Goal: Task Accomplishment & Management: Complete application form

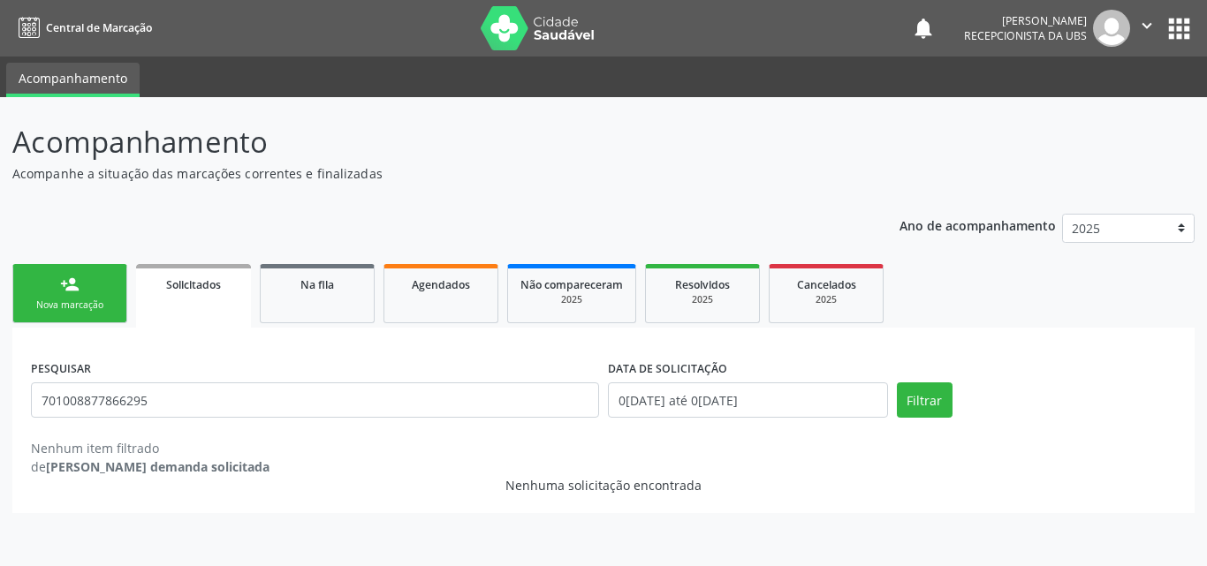
click at [119, 274] on link "person_add Nova marcação" at bounding box center [69, 293] width 115 height 59
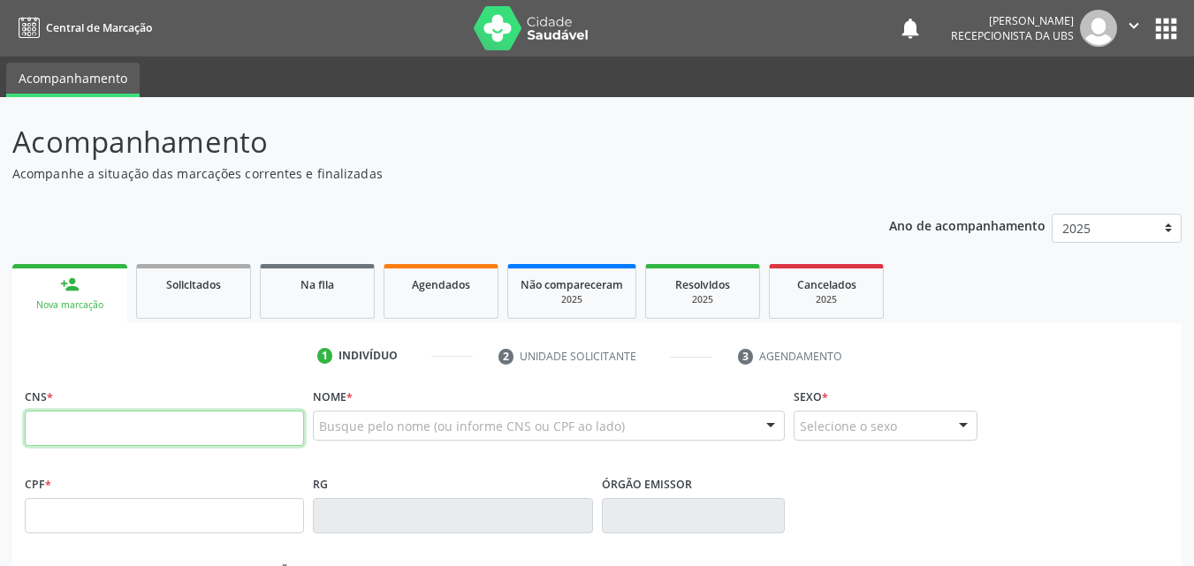
click at [126, 413] on input "text" at bounding box center [164, 428] width 279 height 35
type input "708 1095 0592 2735"
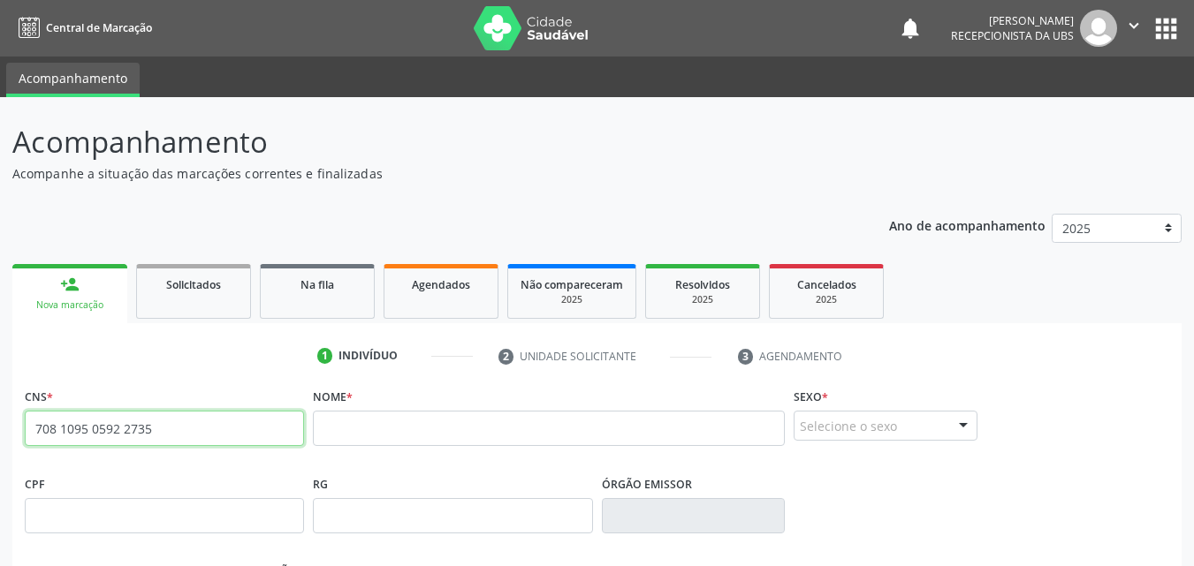
drag, startPoint x: 168, startPoint y: 430, endPoint x: 0, endPoint y: 416, distance: 168.5
click at [0, 416] on div "Acompanhamento Acompanhe a situação das marcações correntes e finalizadas Relat…" at bounding box center [597, 527] width 1194 height 861
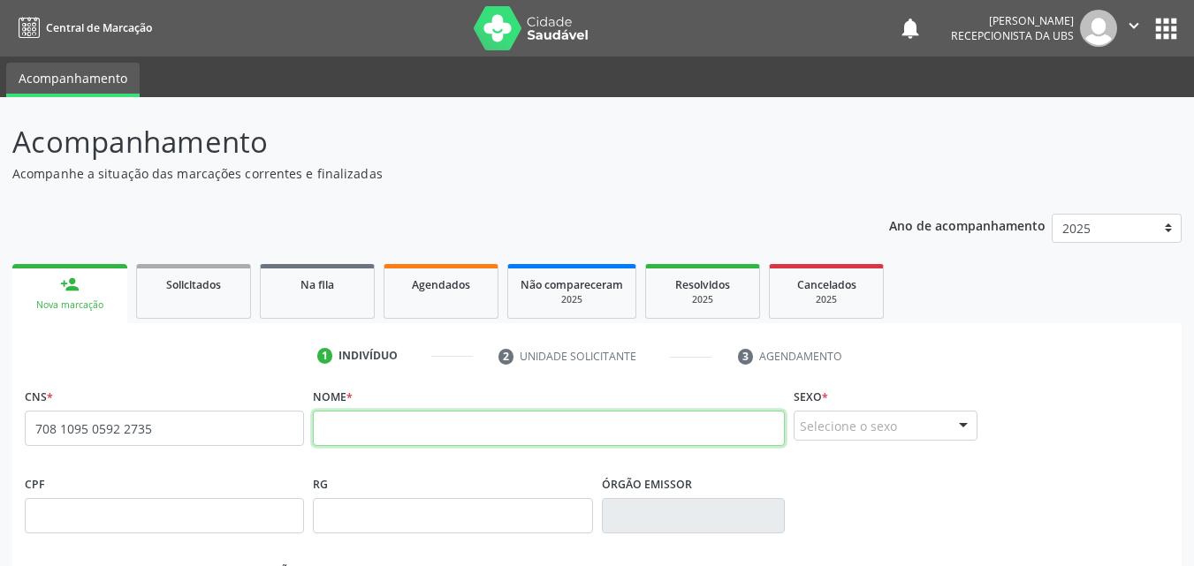
click at [384, 428] on input "text" at bounding box center [549, 428] width 472 height 35
paste input "[PERSON_NAME]"
type input "[PERSON_NAME]"
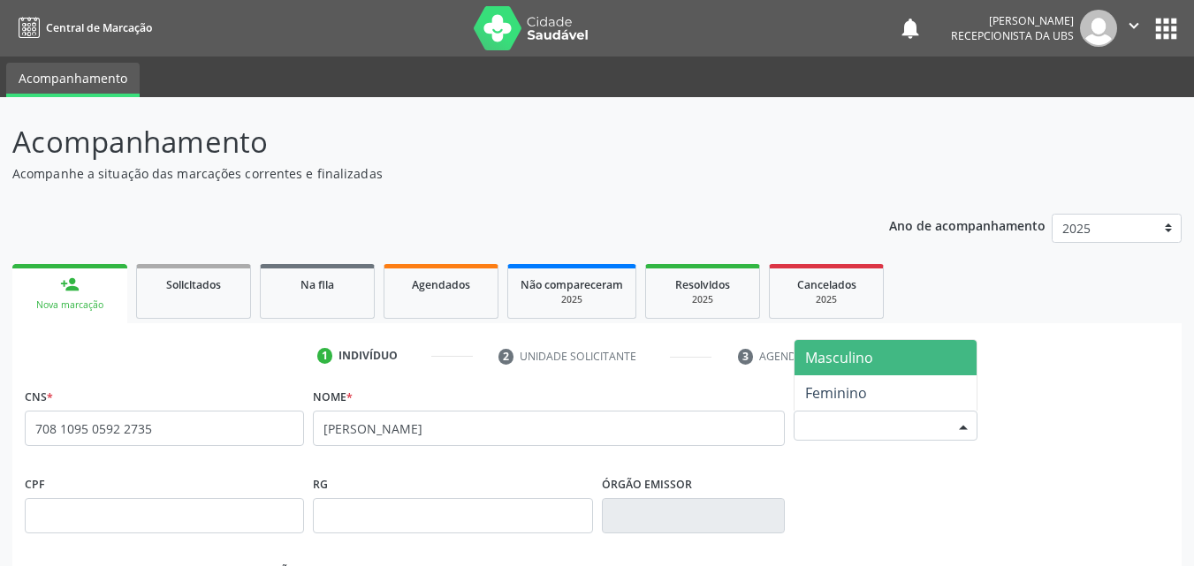
click at [868, 428] on div "Selecione o sexo" at bounding box center [885, 426] width 184 height 30
click at [868, 362] on span "Masculino" at bounding box center [839, 357] width 68 height 19
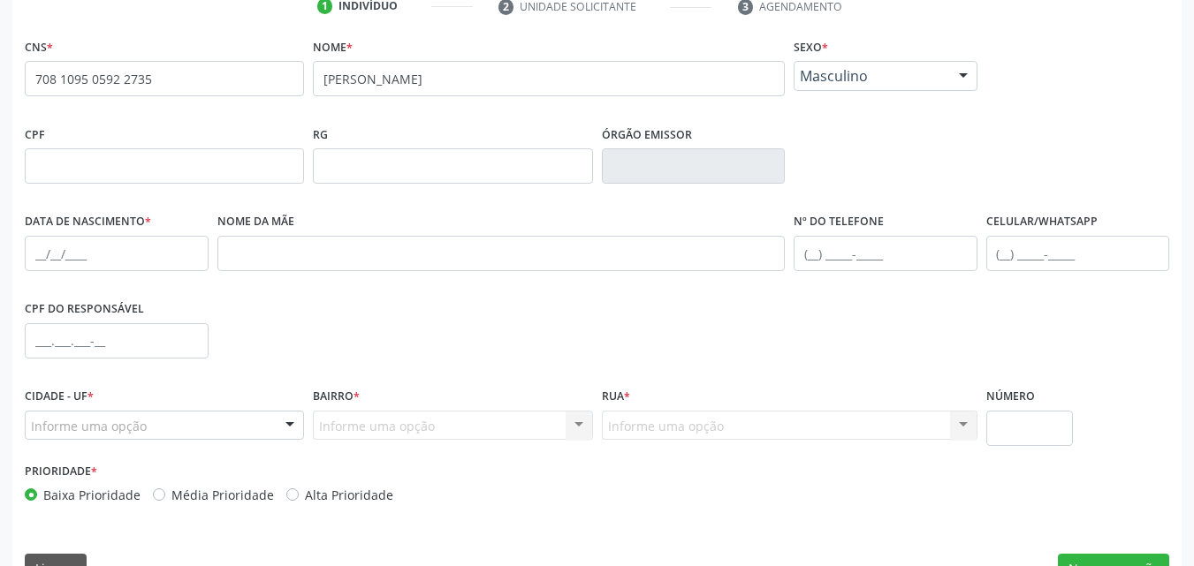
scroll to position [353, 0]
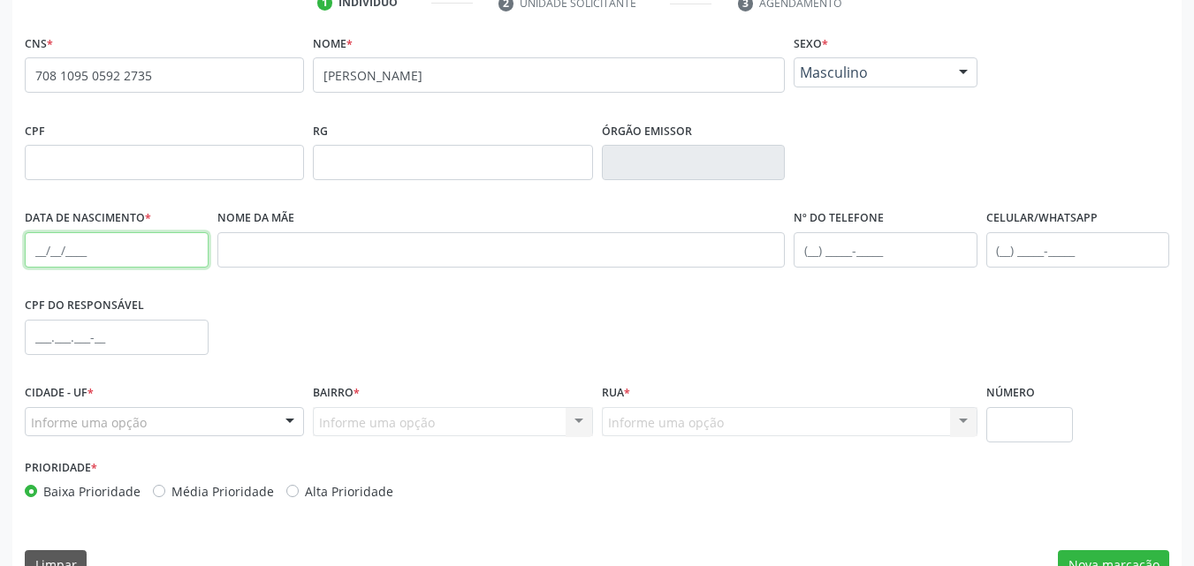
click at [97, 249] on input "text" at bounding box center [117, 249] width 184 height 35
paste input "[DATE]"
type input "[DATE]"
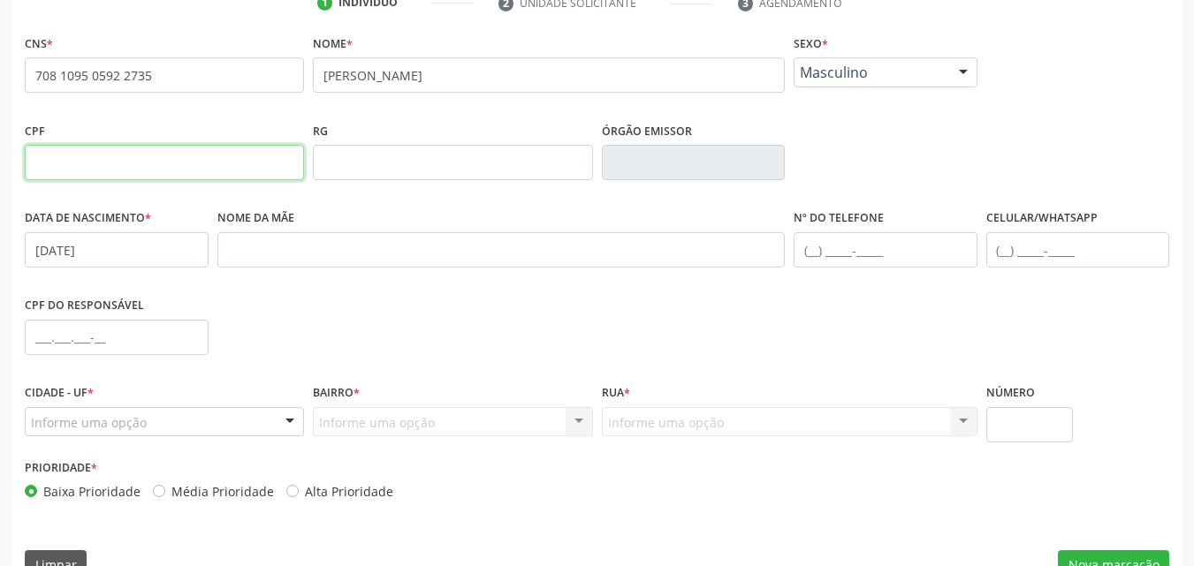
click at [133, 153] on input "text" at bounding box center [164, 162] width 279 height 35
paste input "440.593.454-15"
type input "440.593.454-15"
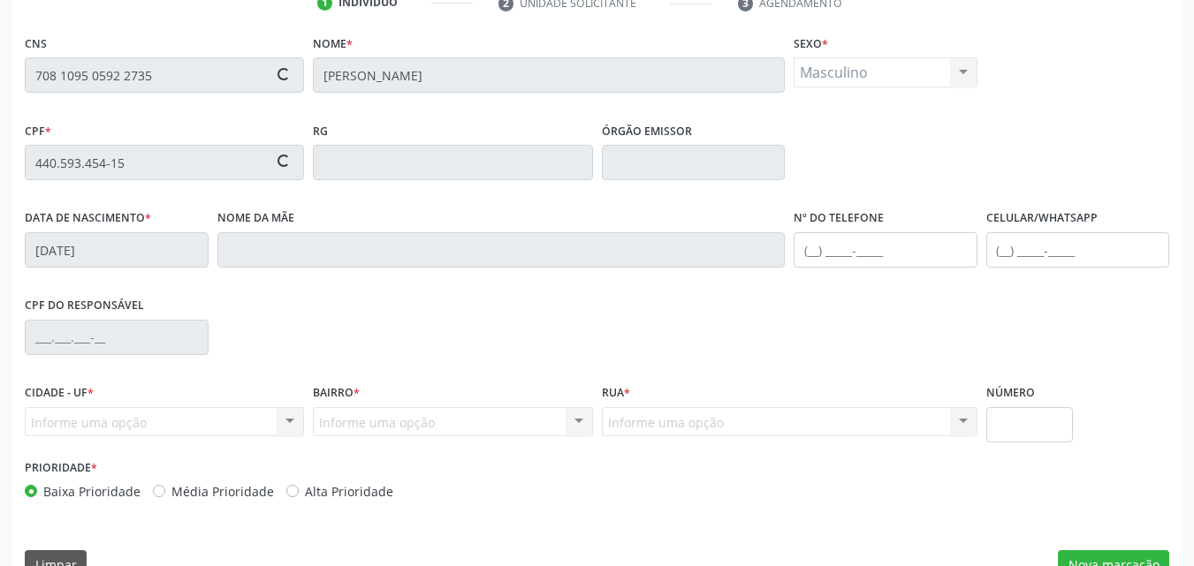
type input "Pacifica [PERSON_NAME]"
type input "[PHONE_NUMBER]"
type input "105"
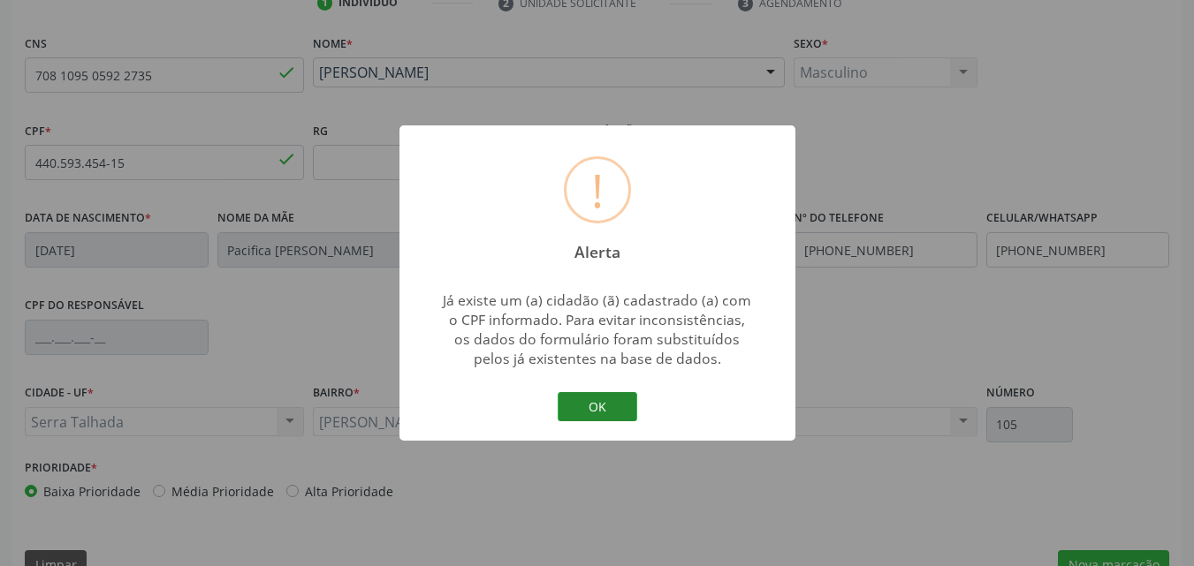
click at [587, 410] on button "OK" at bounding box center [597, 407] width 80 height 30
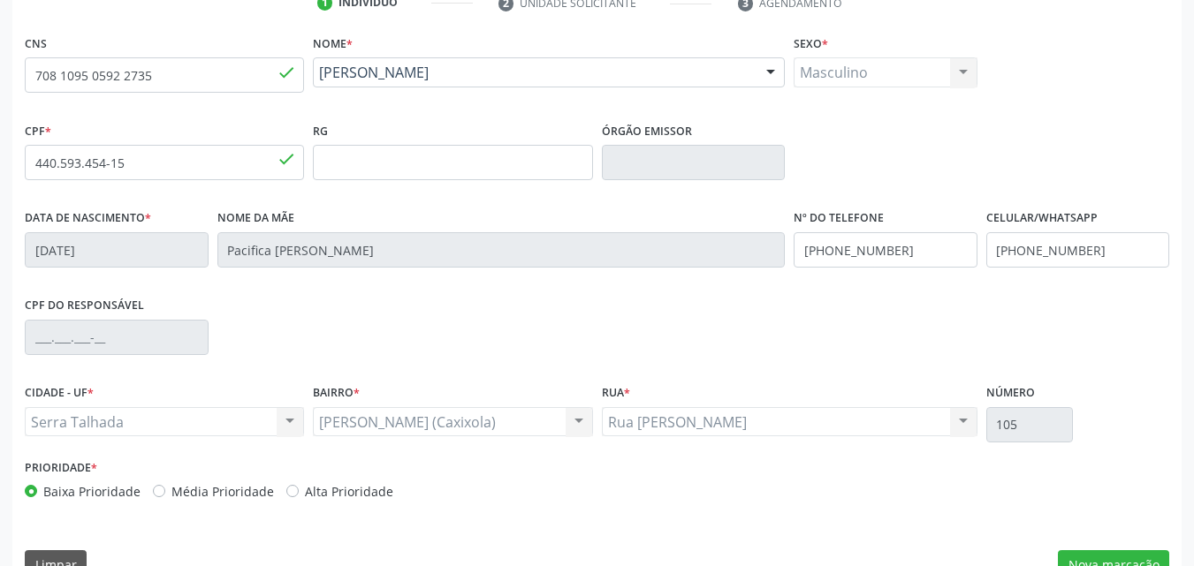
scroll to position [391, 0]
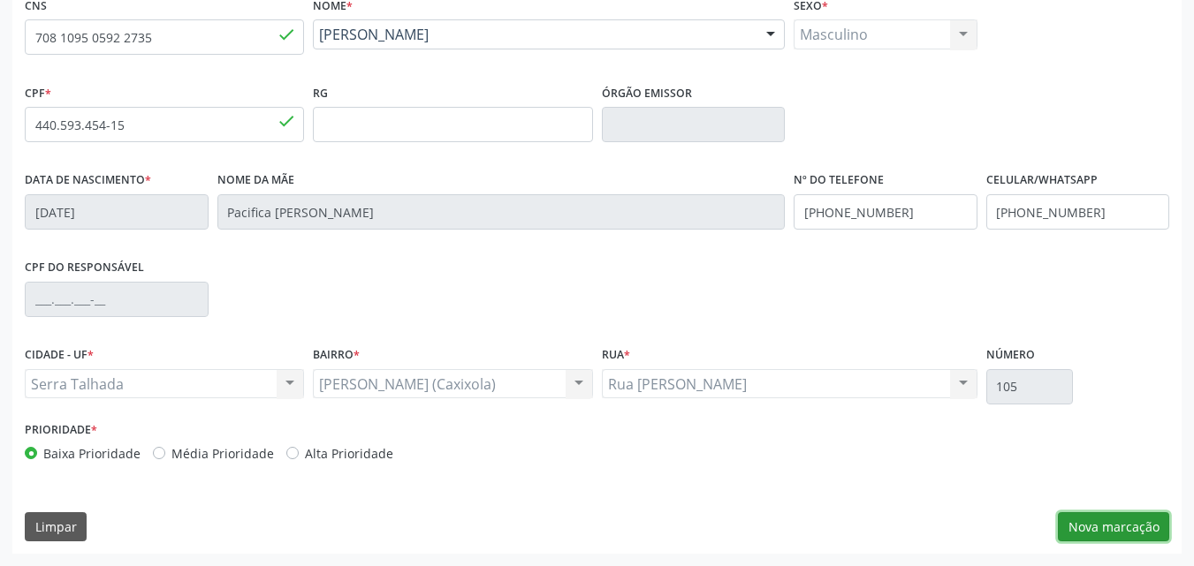
click at [1140, 527] on button "Nova marcação" at bounding box center [1113, 527] width 111 height 30
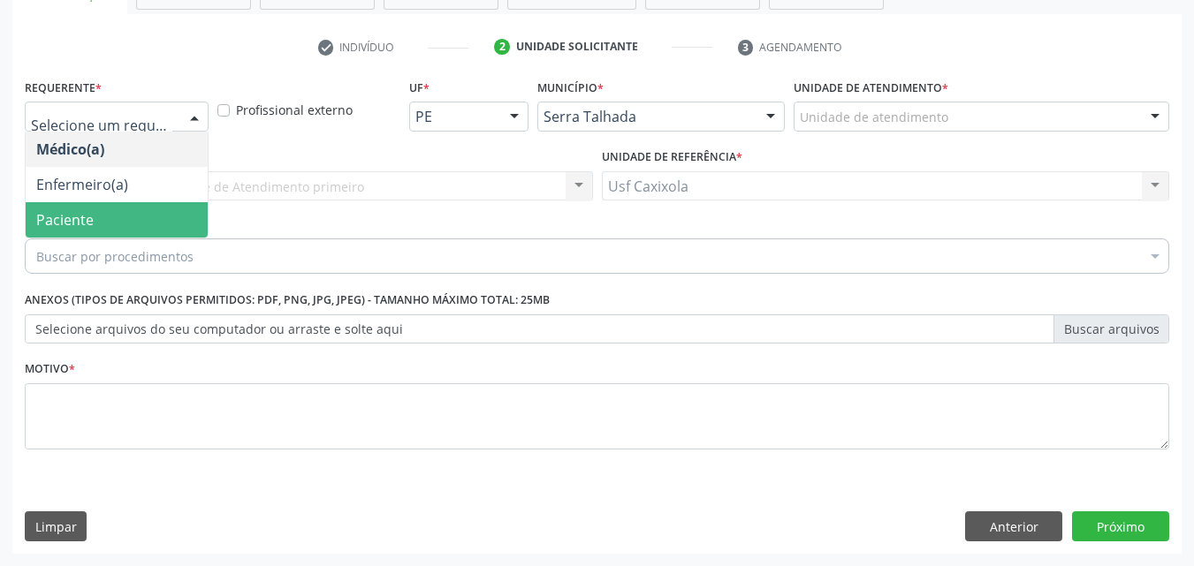
click at [165, 213] on span "Paciente" at bounding box center [117, 219] width 182 height 35
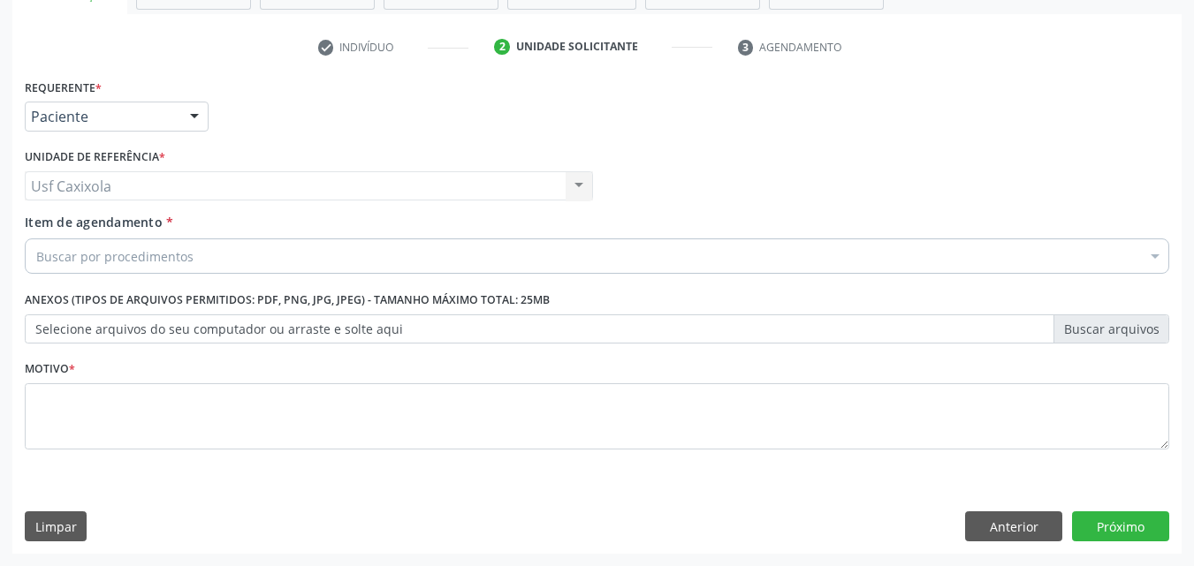
click at [206, 256] on div "Buscar por procedimentos" at bounding box center [597, 256] width 1144 height 35
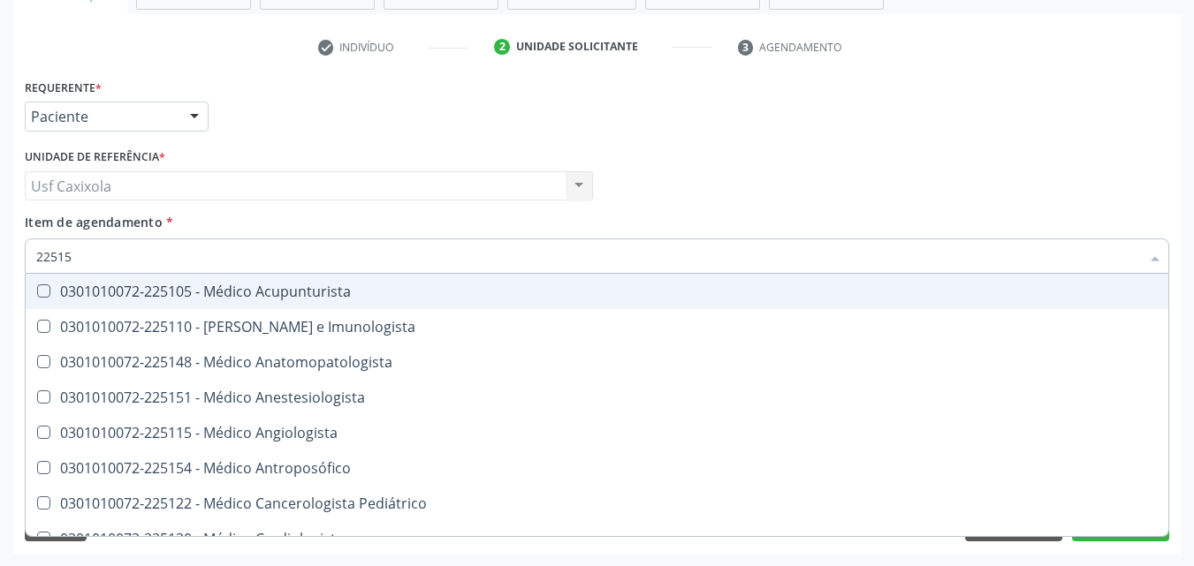
type input "225155"
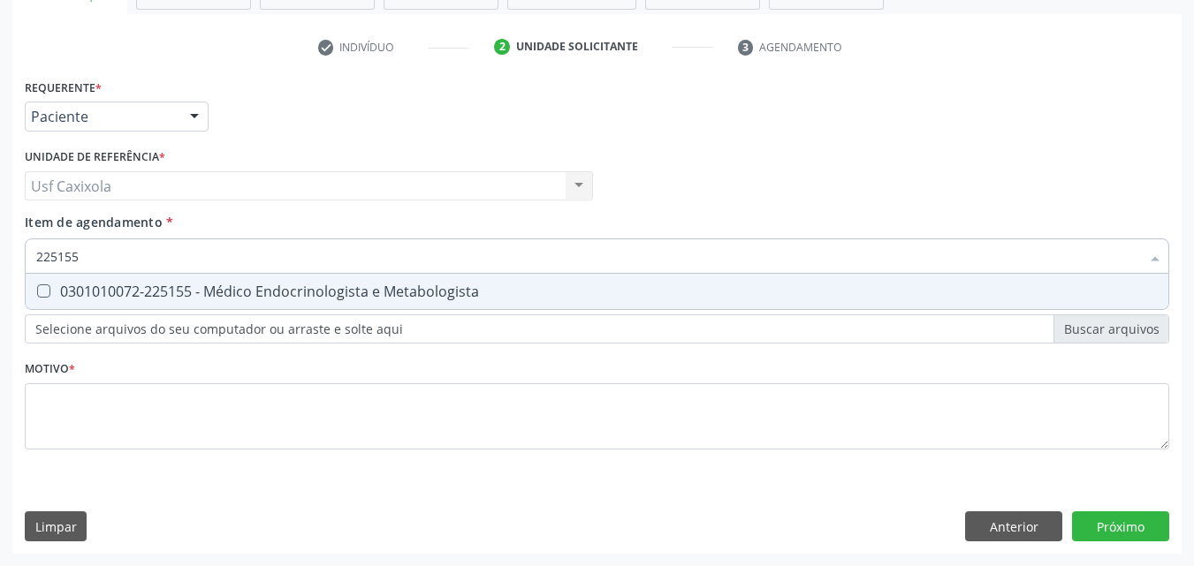
click at [210, 289] on div "0301010072-225155 - Médico Endocrinologista e Metabologista" at bounding box center [596, 291] width 1121 height 14
checkbox Metabologista "true"
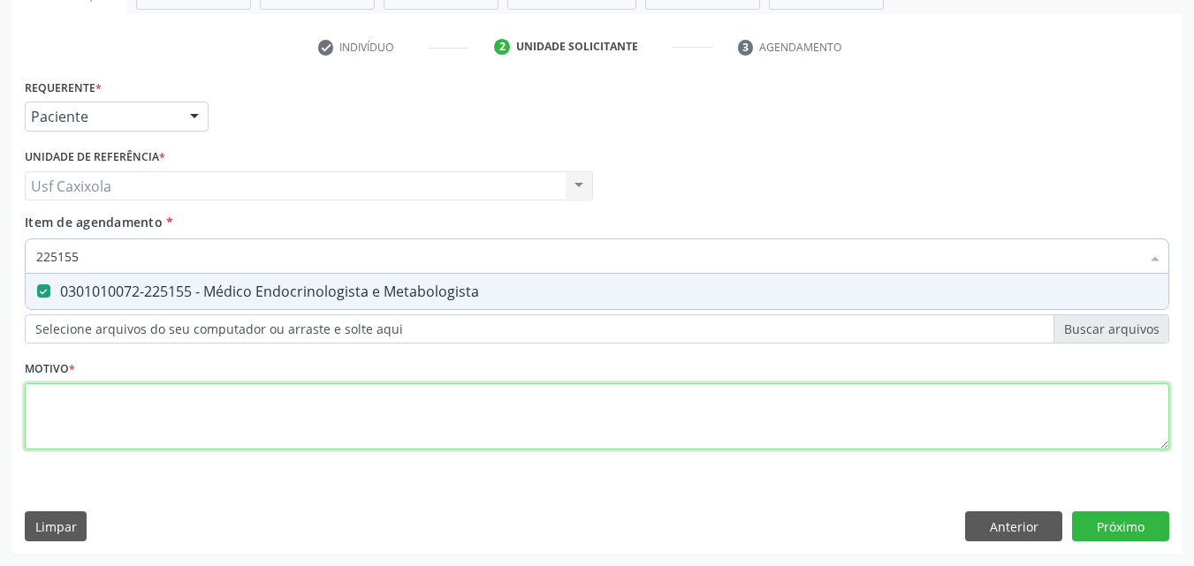
click at [267, 413] on div "Requerente * Paciente Médico(a) Enfermeiro(a) Paciente Nenhum resultado encontr…" at bounding box center [597, 274] width 1144 height 400
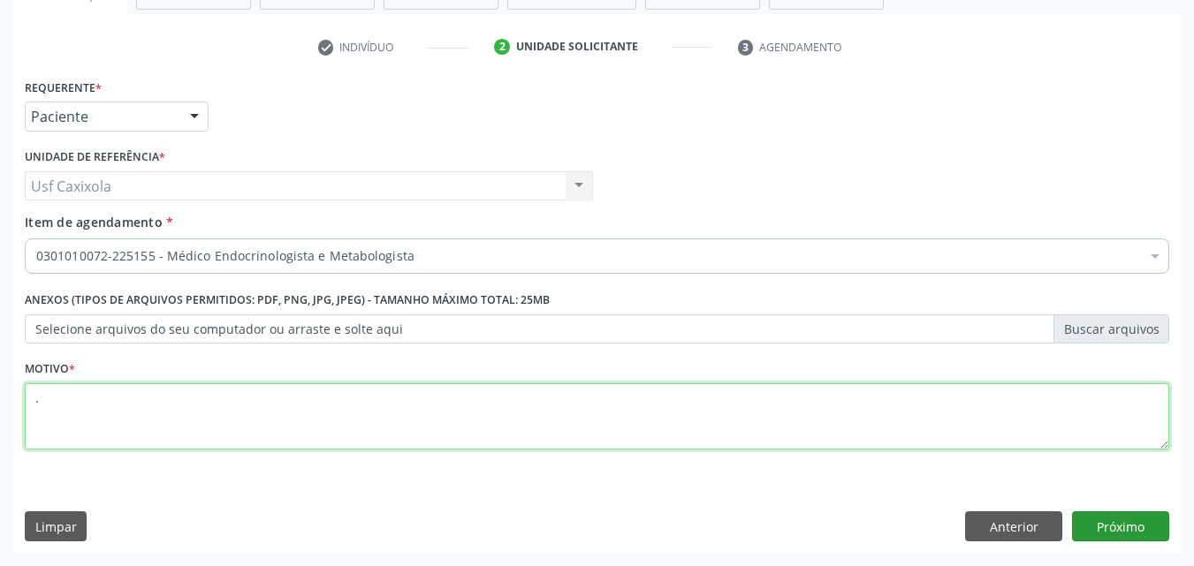
type textarea "."
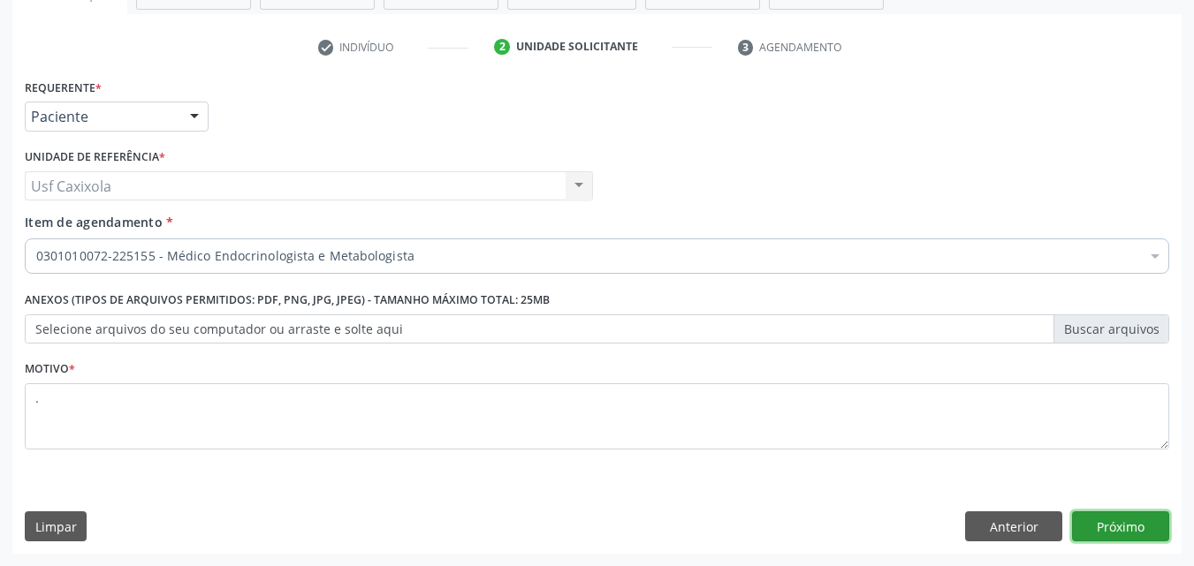
click at [1147, 526] on button "Próximo" at bounding box center [1120, 527] width 97 height 30
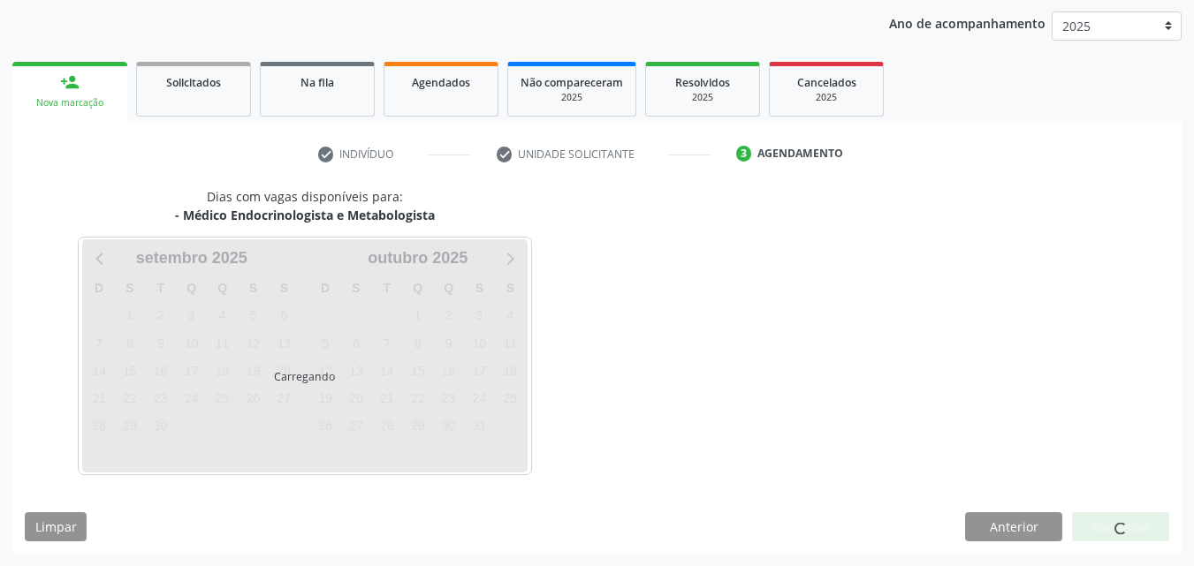
scroll to position [202, 0]
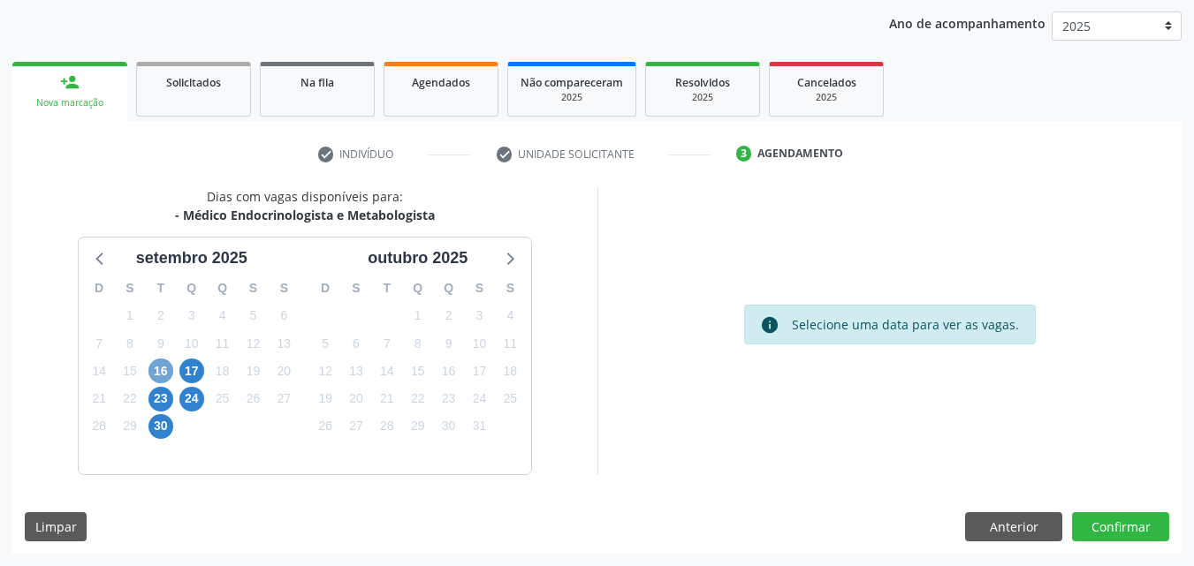
click at [162, 369] on span "16" at bounding box center [160, 371] width 25 height 25
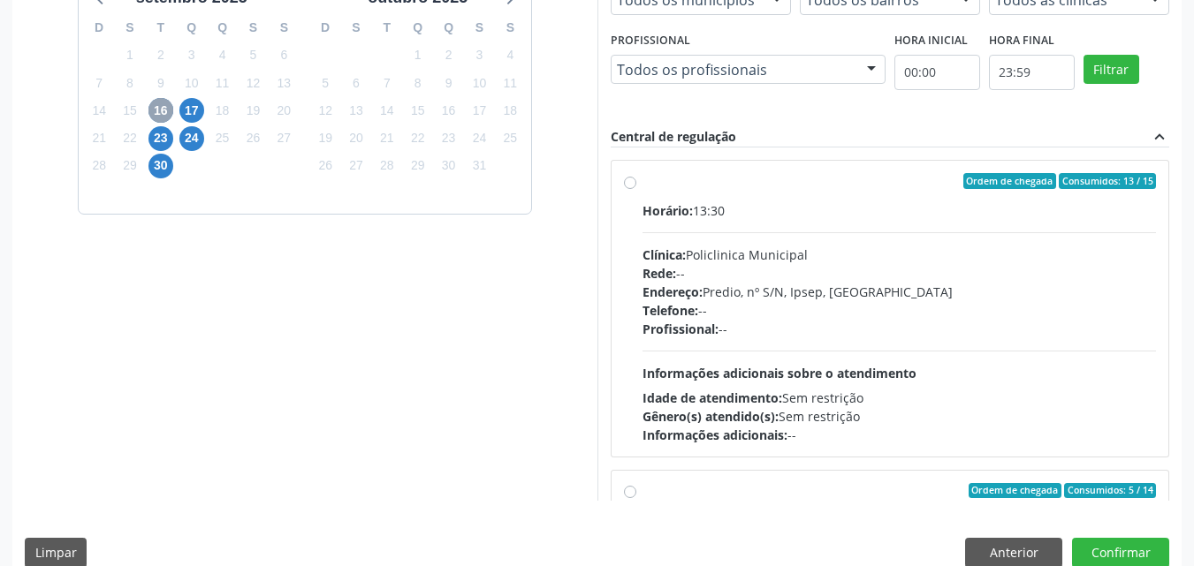
scroll to position [467, 0]
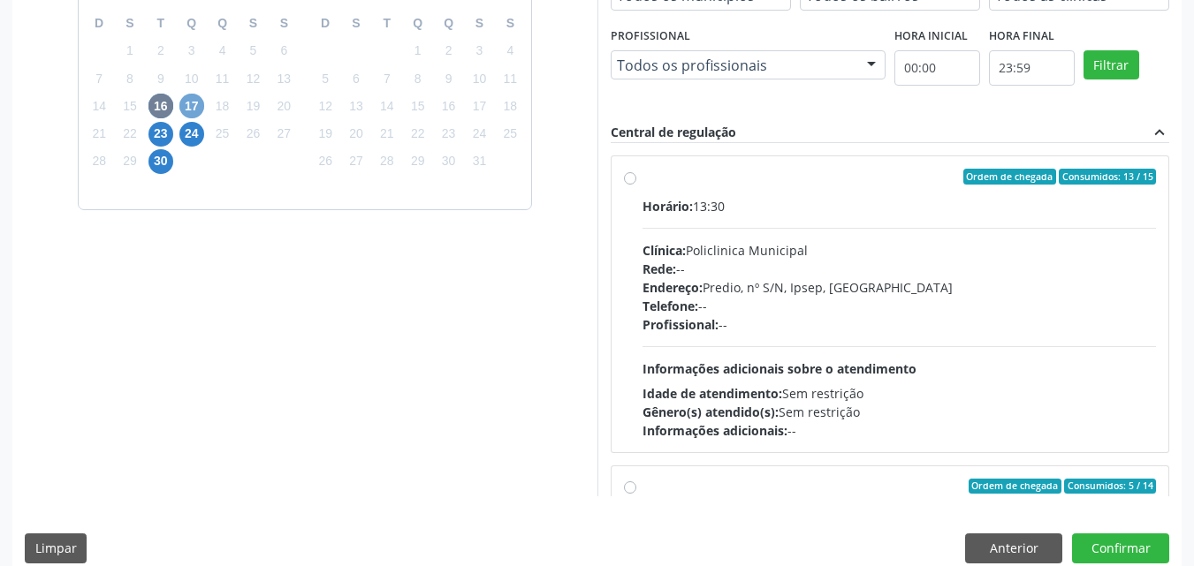
click at [187, 109] on span "17" at bounding box center [191, 106] width 25 height 25
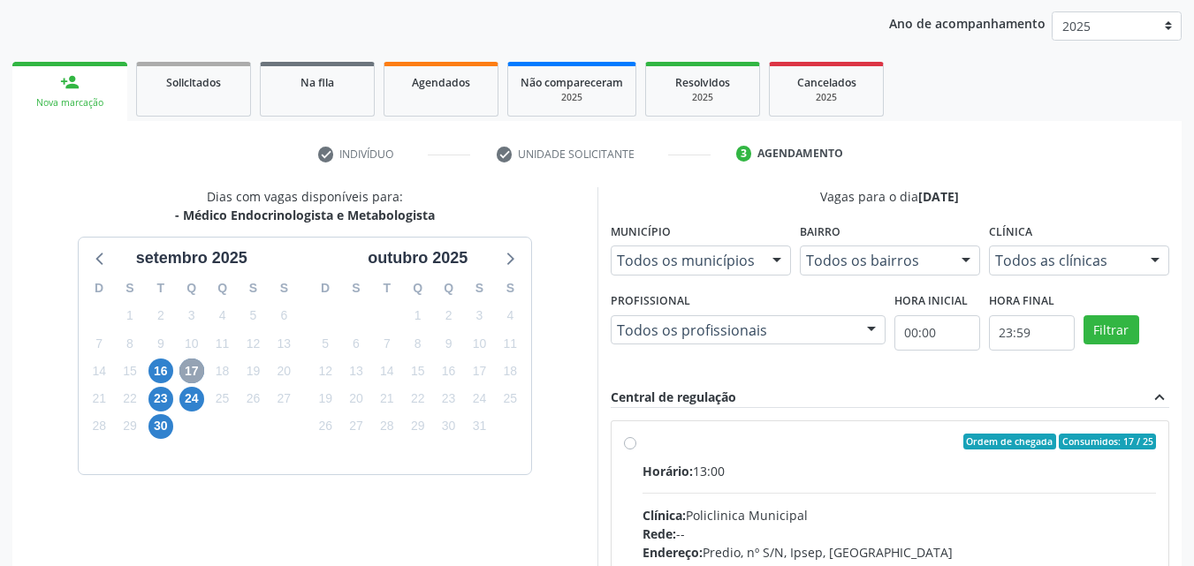
scroll to position [458, 0]
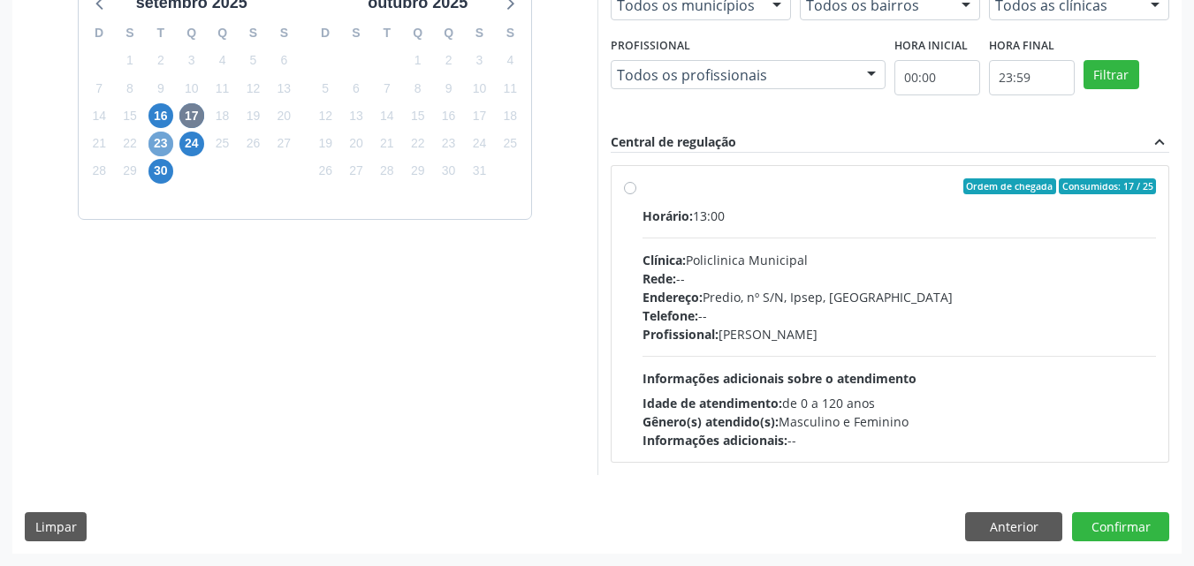
click at [163, 144] on span "23" at bounding box center [160, 144] width 25 height 25
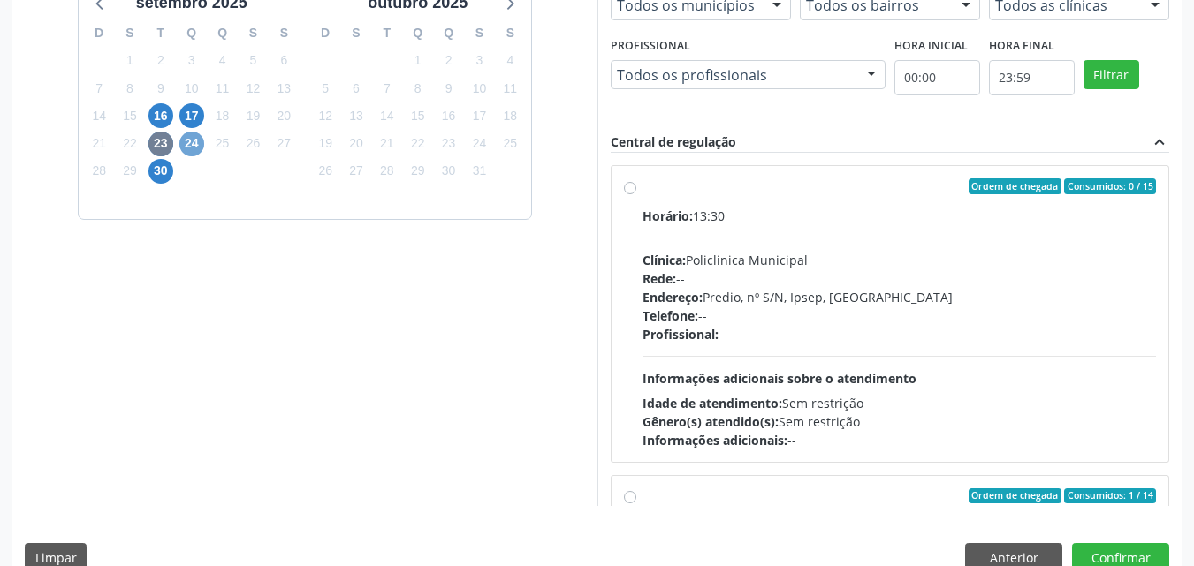
click at [190, 148] on span "24" at bounding box center [191, 144] width 25 height 25
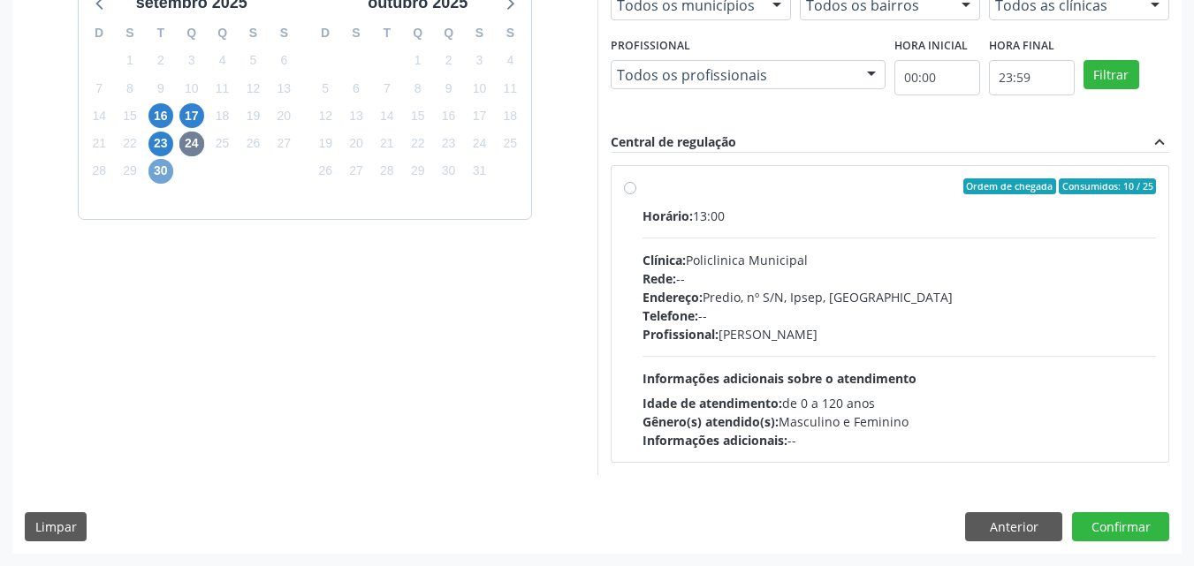
click at [165, 178] on span "30" at bounding box center [160, 171] width 25 height 25
click at [642, 186] on label "Ordem de chegada Consumidos: 3 / 14 Horário: 14:30 Clínica: Policlinica Municip…" at bounding box center [899, 313] width 514 height 271
click at [631, 186] on input "Ordem de chegada Consumidos: 3 / 14 Horário: 14:30 Clínica: Policlinica Municip…" at bounding box center [630, 186] width 12 height 16
radio input "true"
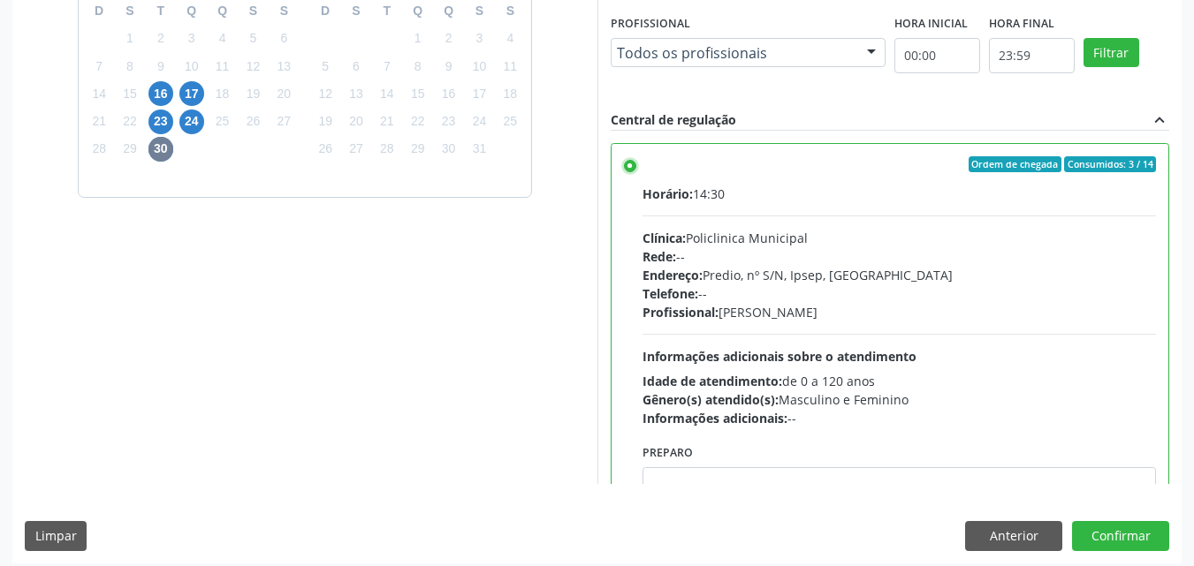
scroll to position [489, 0]
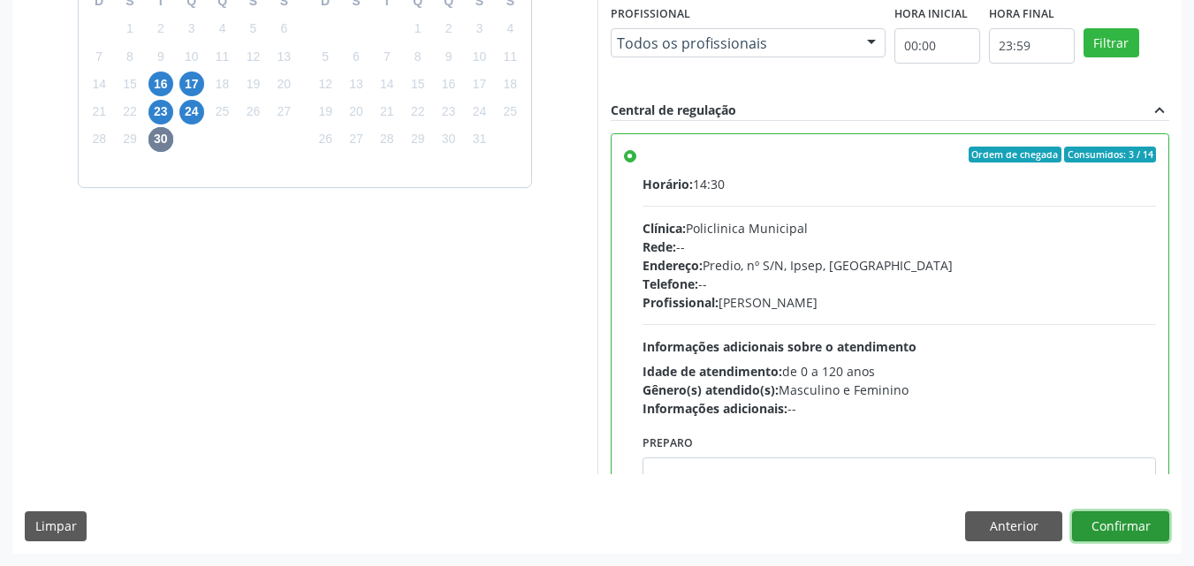
click at [1115, 521] on button "Confirmar" at bounding box center [1120, 527] width 97 height 30
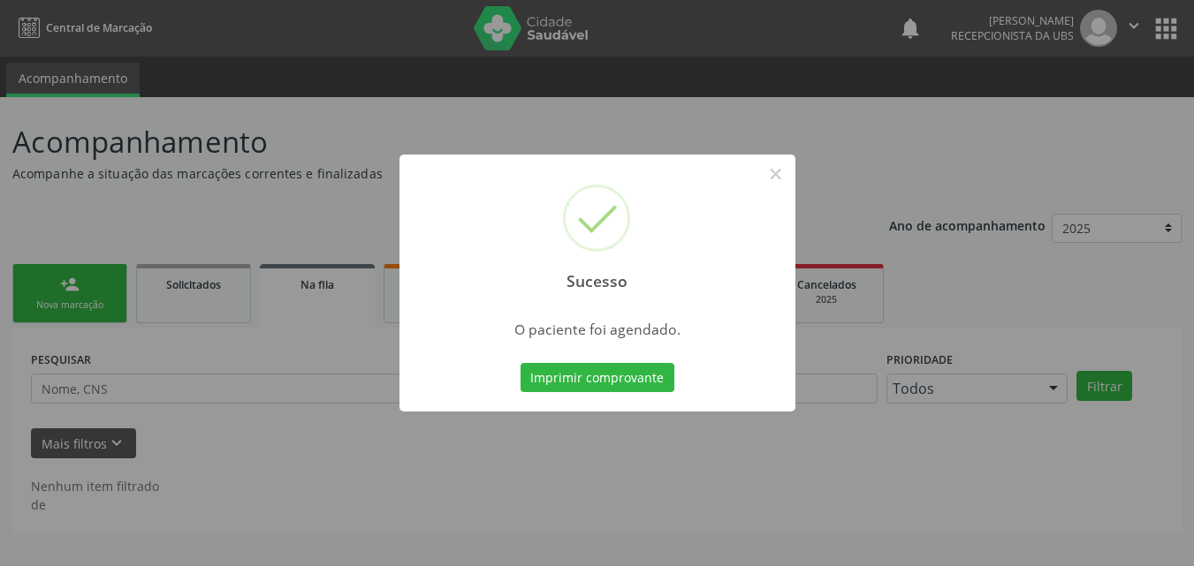
scroll to position [0, 0]
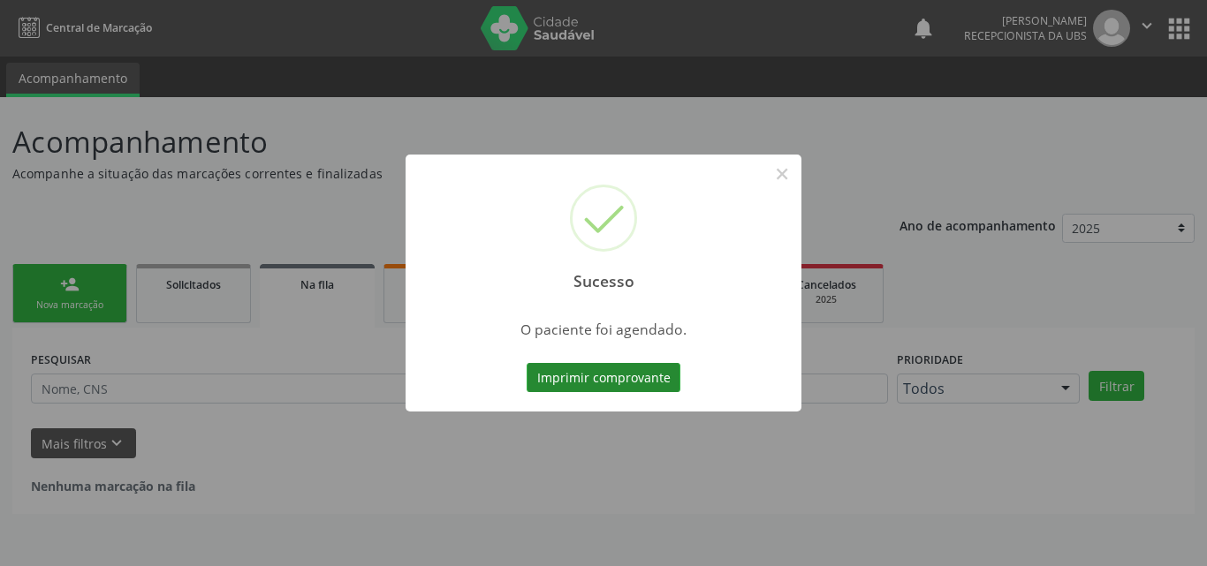
click at [634, 377] on button "Imprimir comprovante" at bounding box center [604, 378] width 154 height 30
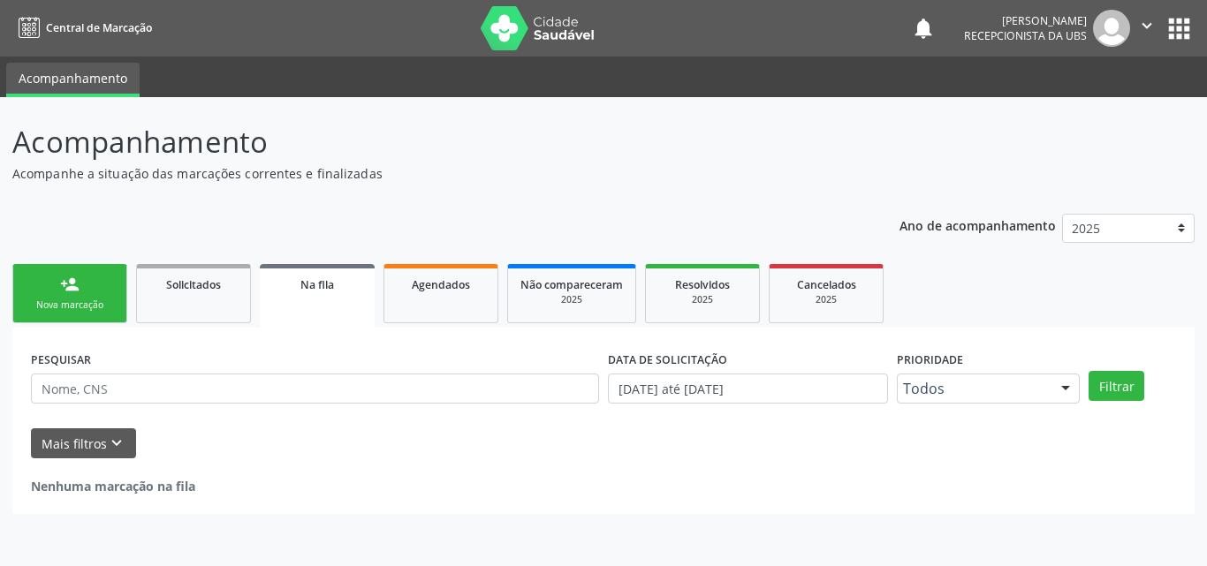
click at [90, 291] on link "person_add Nova marcação" at bounding box center [69, 293] width 115 height 59
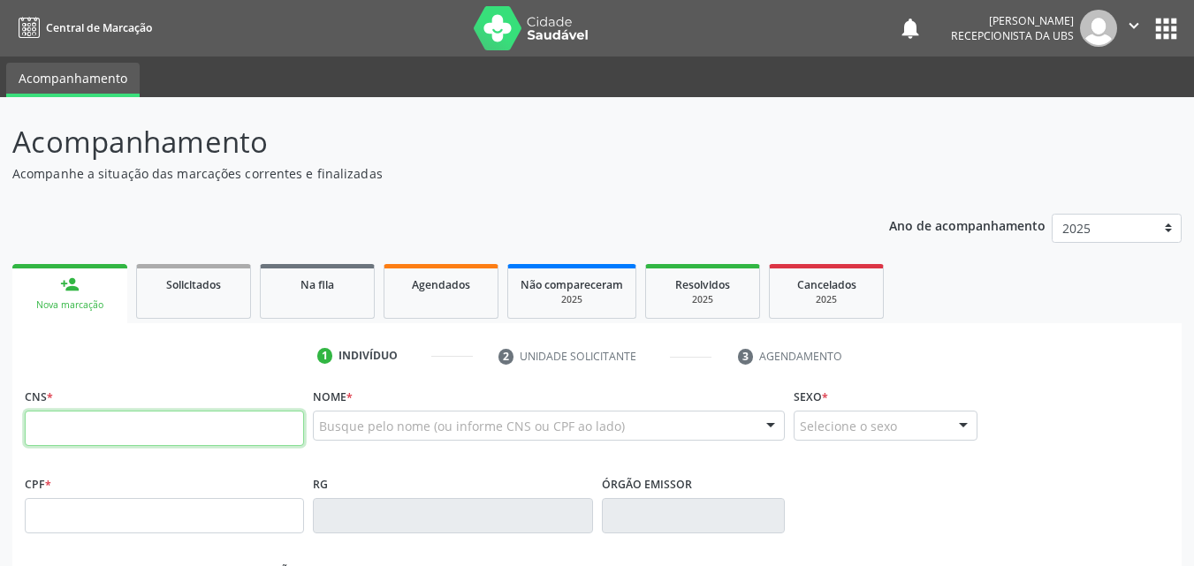
click at [153, 413] on input "text" at bounding box center [164, 428] width 279 height 35
type input "898 0029 9726 1017"
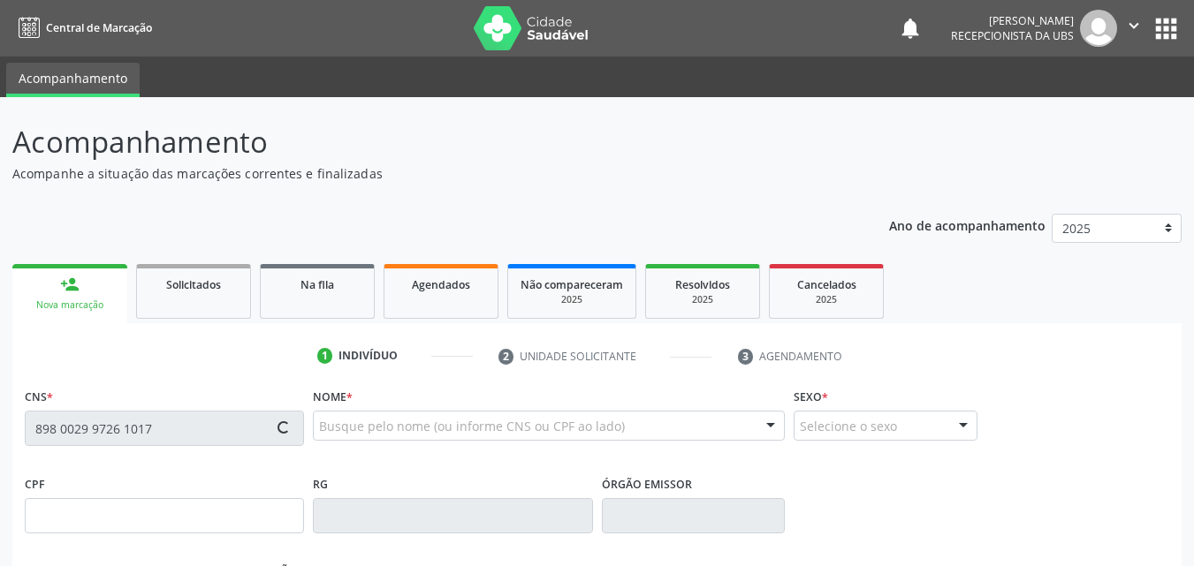
type input "152.785.594-54"
type input "[DATE]"
type input "[PERSON_NAME]"
type input "[PHONE_NUMBER]"
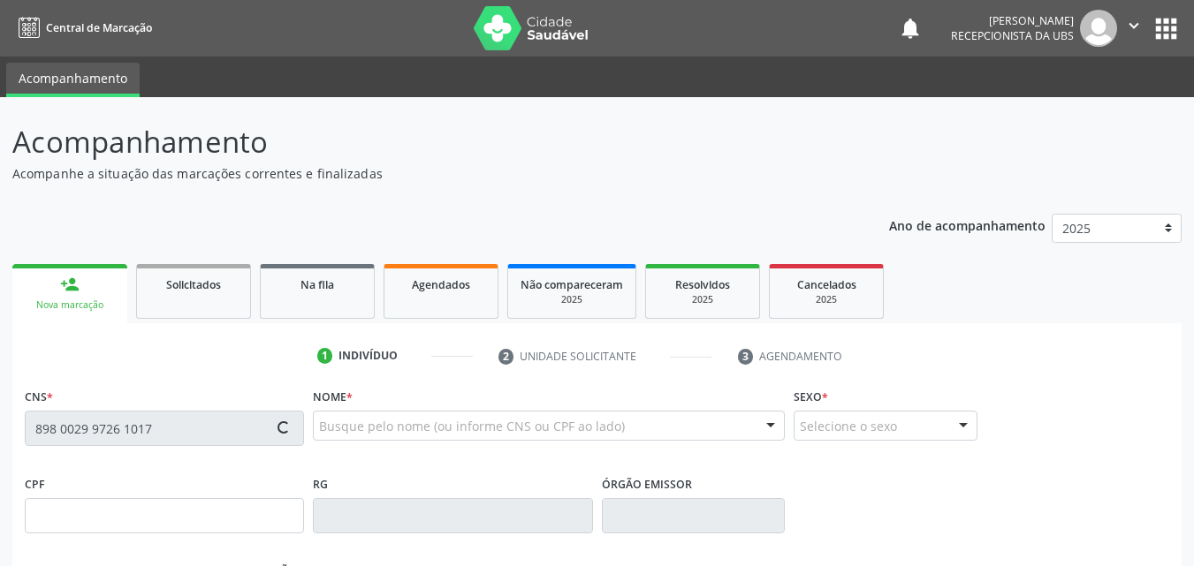
type input "026.572.144-01"
type input "101"
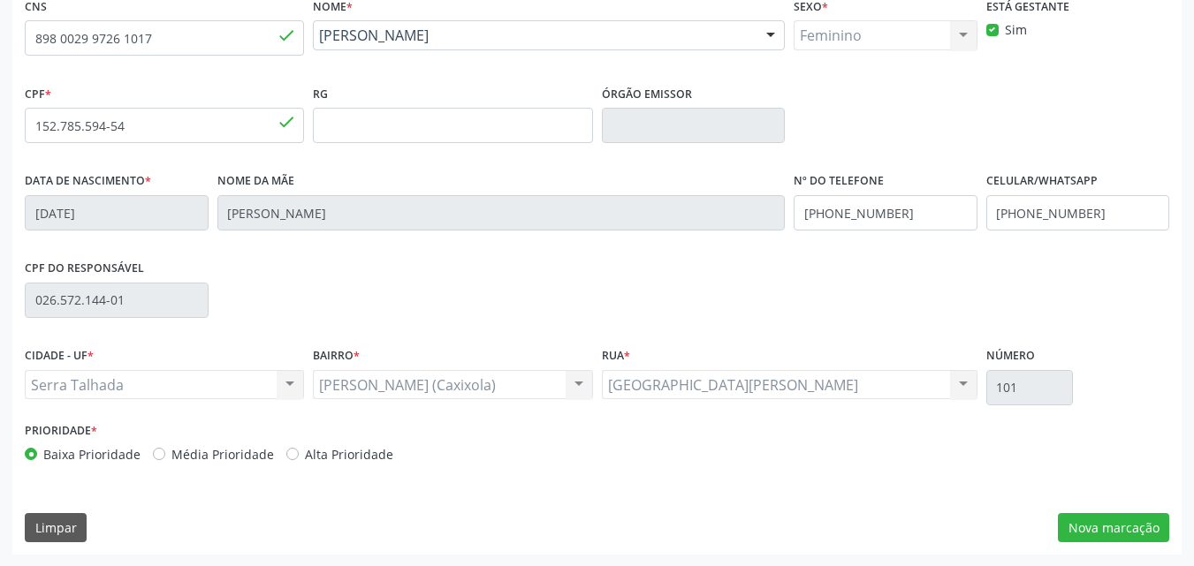
scroll to position [391, 0]
click at [1150, 535] on button "Nova marcação" at bounding box center [1113, 527] width 111 height 30
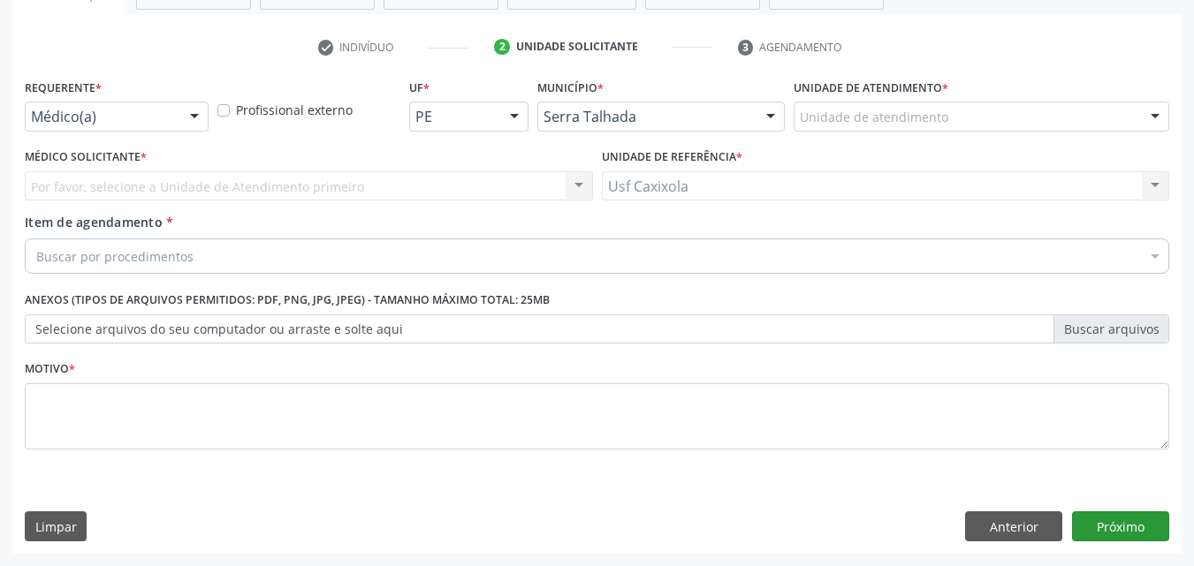
scroll to position [309, 0]
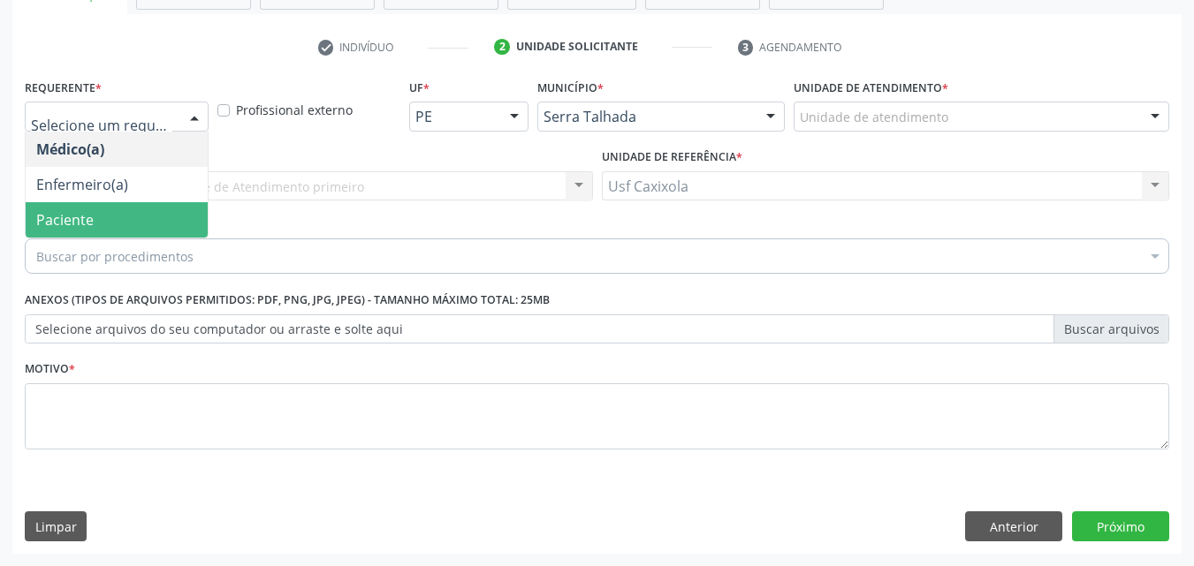
click at [126, 211] on span "Paciente" at bounding box center [117, 219] width 182 height 35
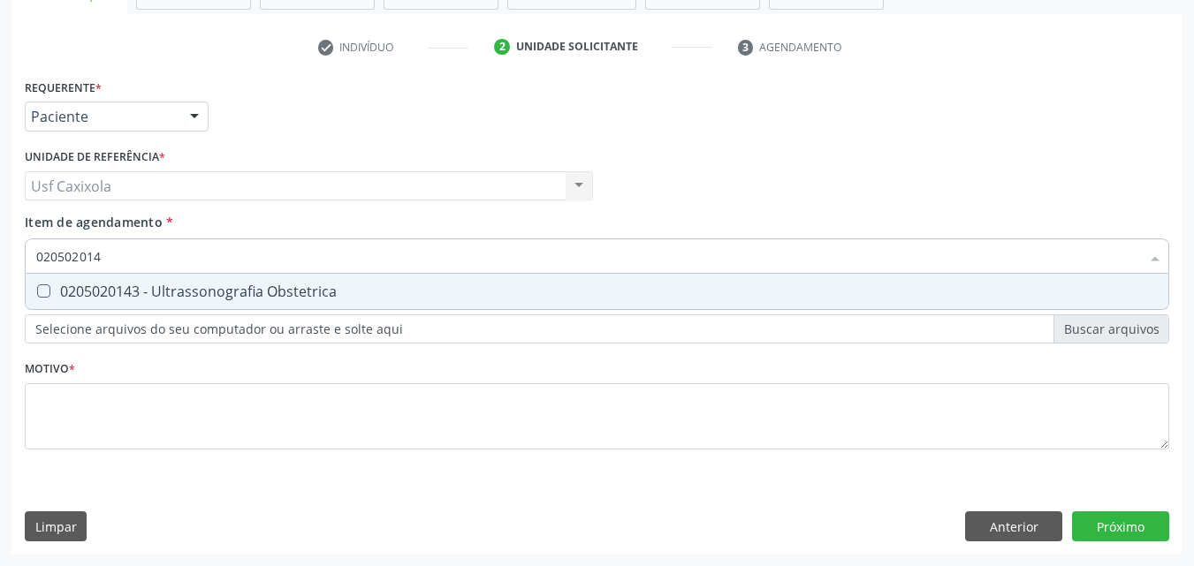
type input "0205020143"
click at [140, 302] on span "0205020143 - Ultrassonografia Obstetrica" at bounding box center [597, 291] width 1142 height 35
checkbox Obstetrica "true"
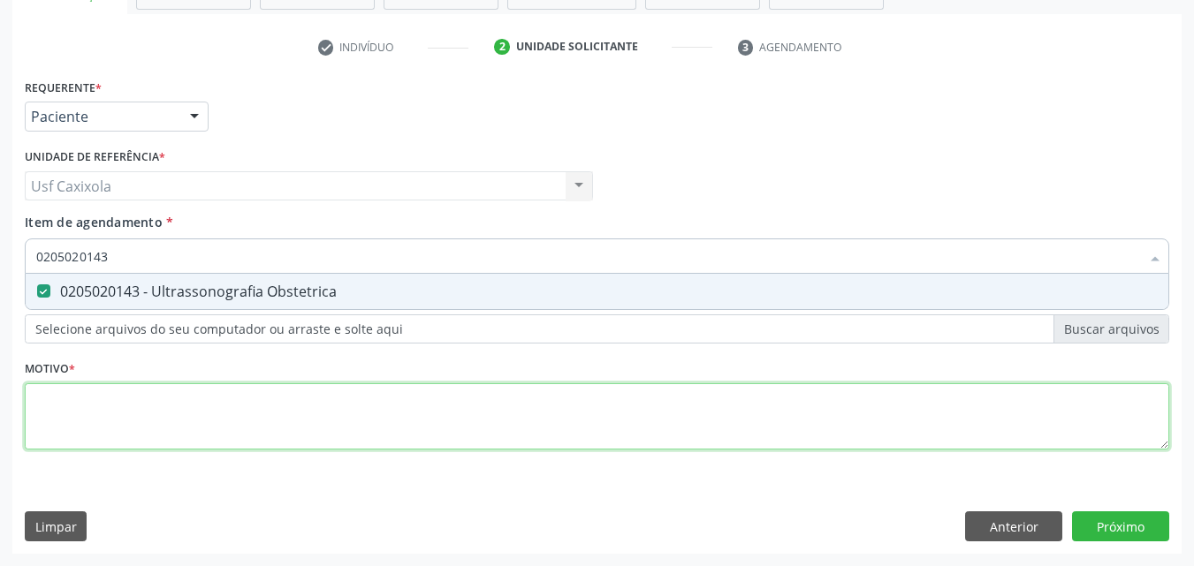
click at [125, 404] on div "Requerente * Paciente Médico(a) Enfermeiro(a) Paciente Nenhum resultado encontr…" at bounding box center [597, 274] width 1144 height 400
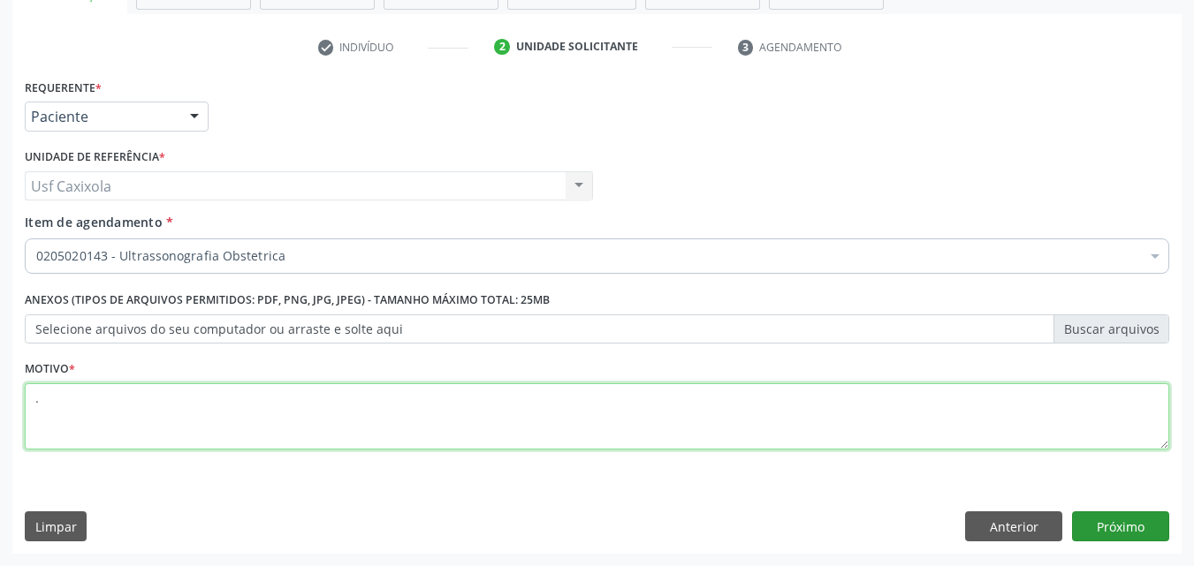
type textarea "."
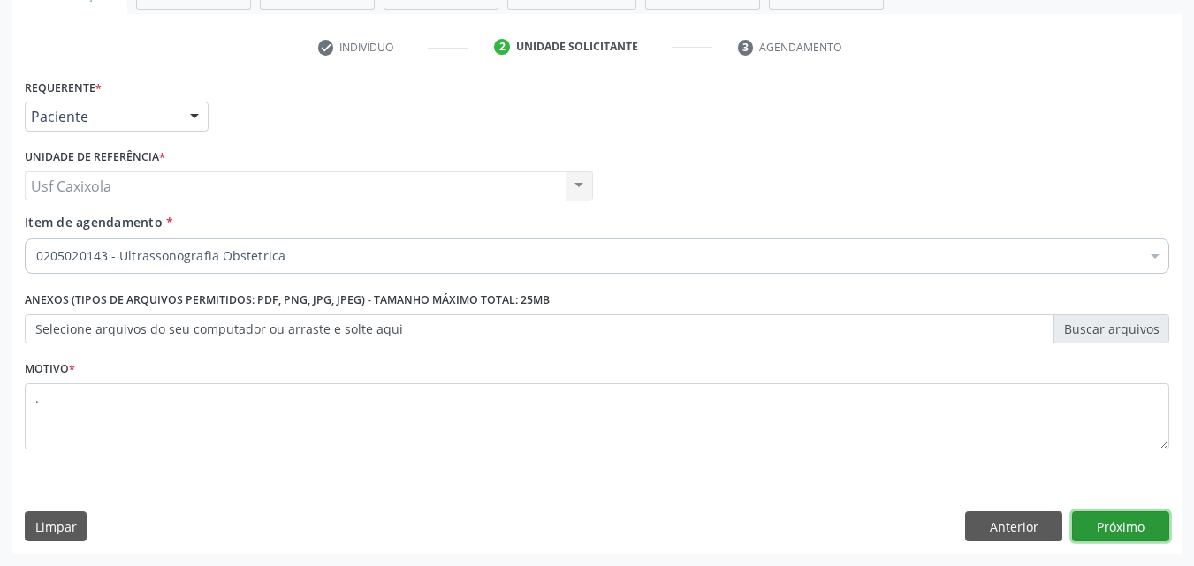
click at [1087, 527] on button "Próximo" at bounding box center [1120, 527] width 97 height 30
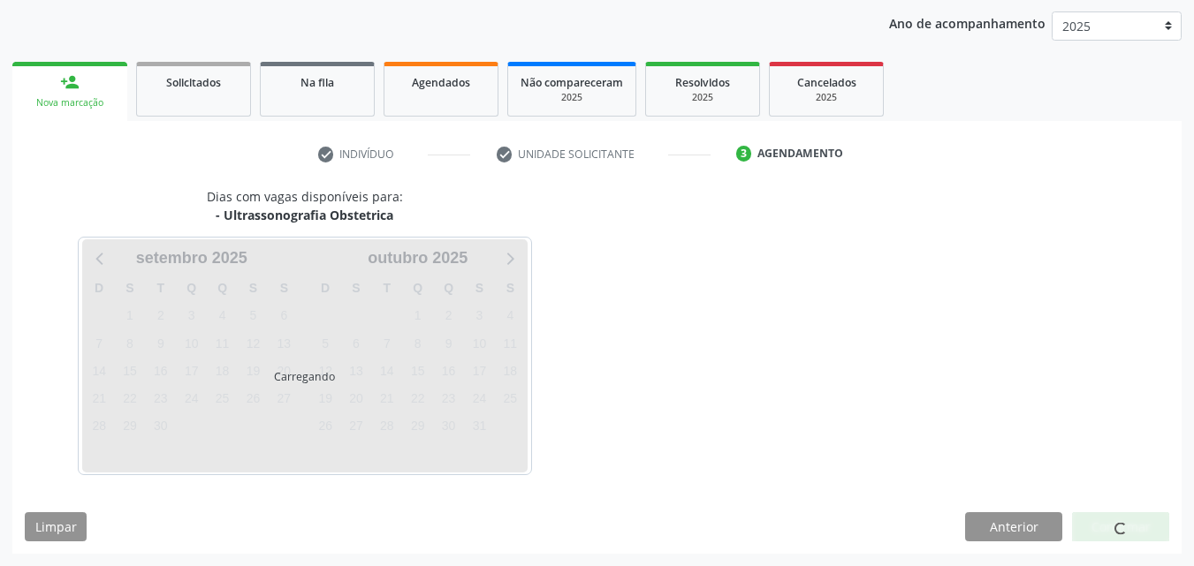
scroll to position [202, 0]
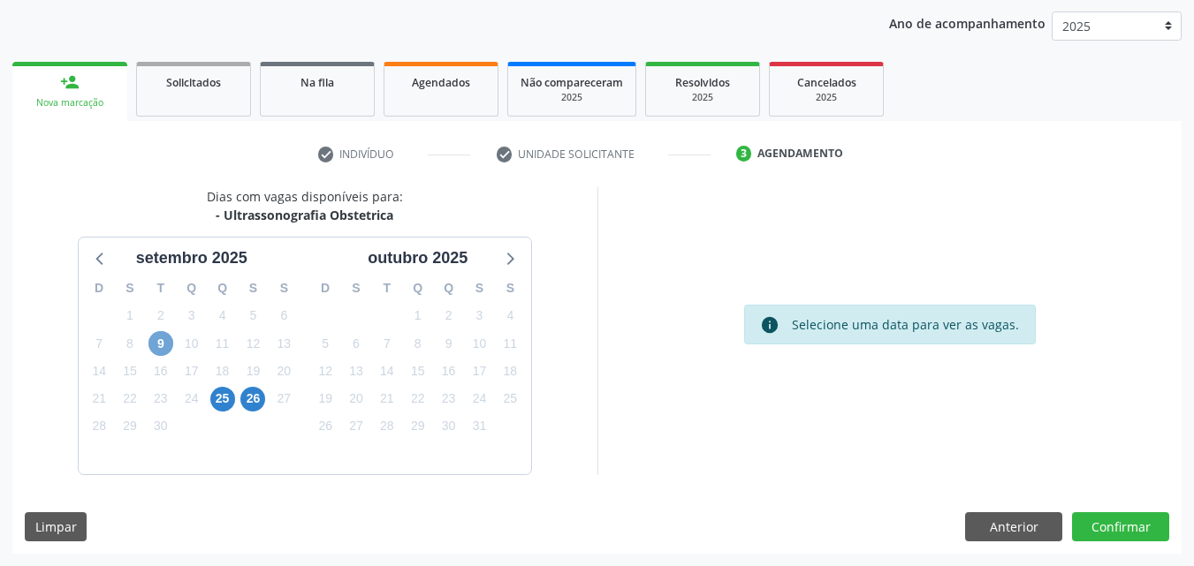
click at [163, 346] on span "9" at bounding box center [160, 343] width 25 height 25
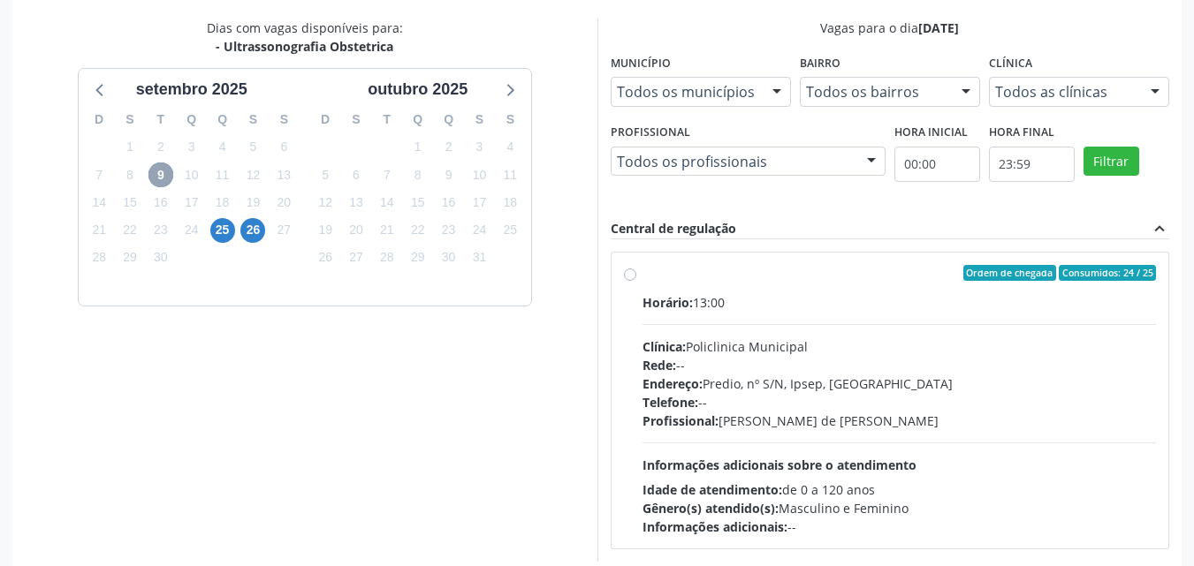
scroll to position [379, 0]
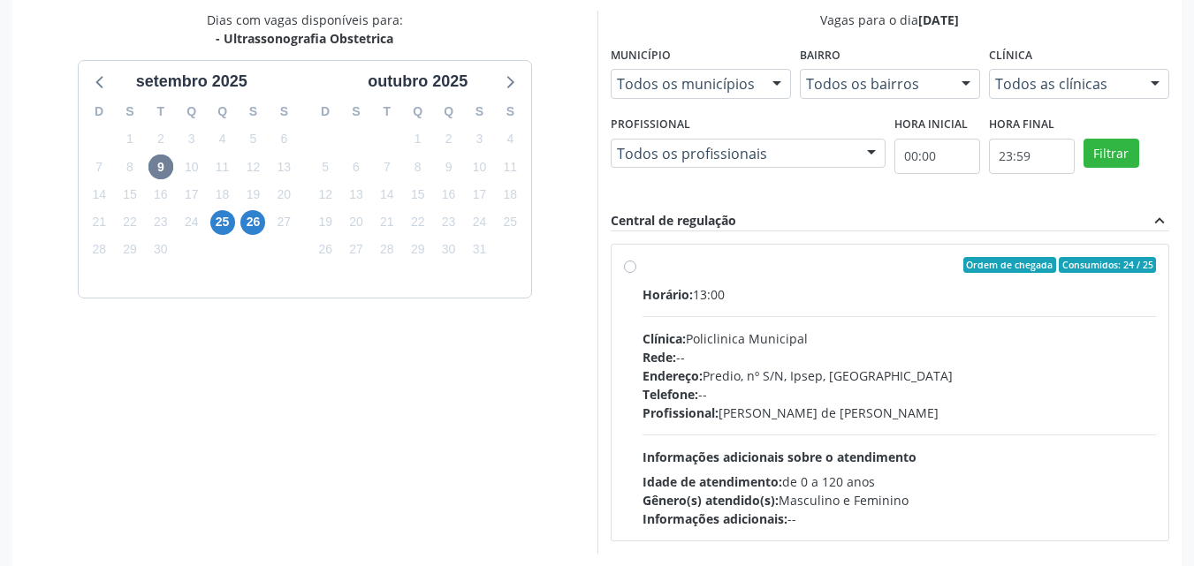
click at [642, 270] on label "Ordem de chegada Consumidos: 24 / 25 Horário: 13:00 Clínica: Policlinica Munici…" at bounding box center [899, 392] width 514 height 271
click at [627, 270] on input "Ordem de chegada Consumidos: 24 / 25 Horário: 13:00 Clínica: Policlinica Munici…" at bounding box center [630, 265] width 12 height 16
radio input "true"
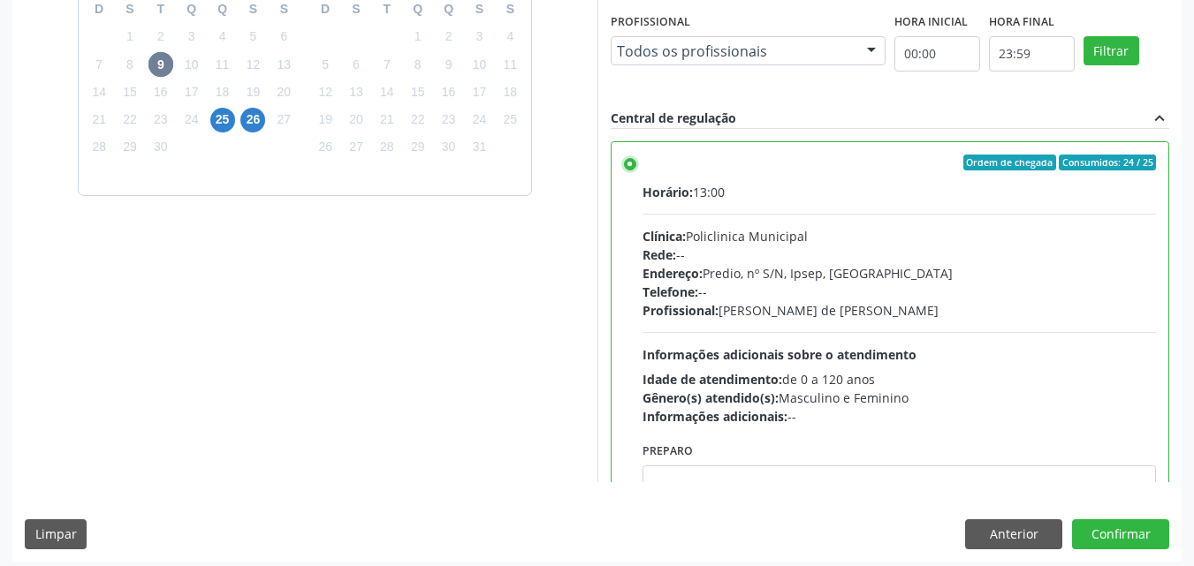
scroll to position [489, 0]
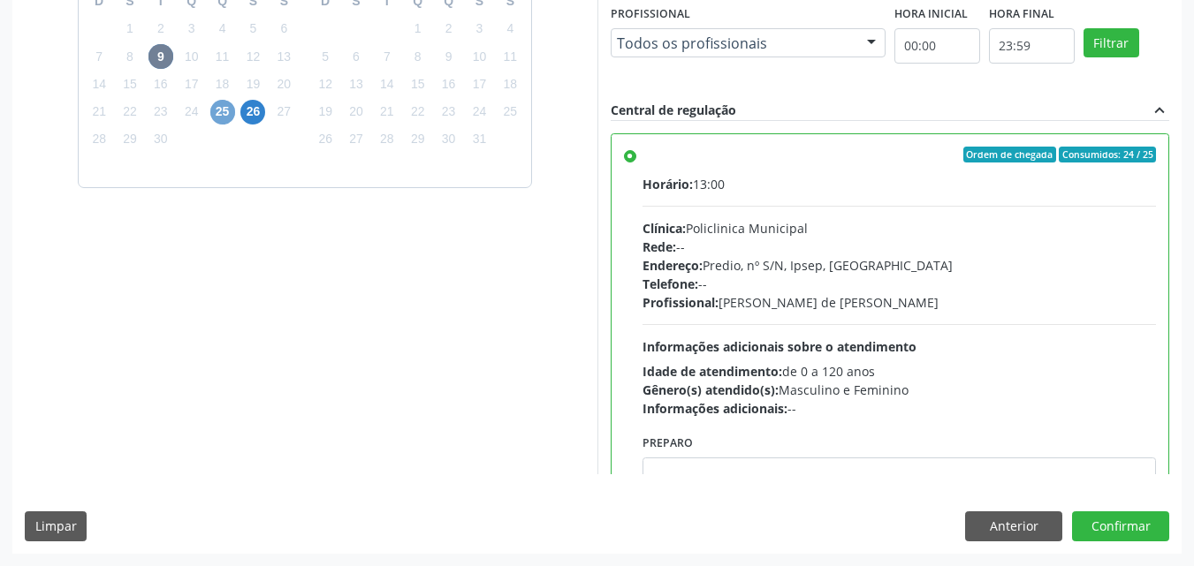
click at [229, 116] on span "25" at bounding box center [222, 112] width 25 height 25
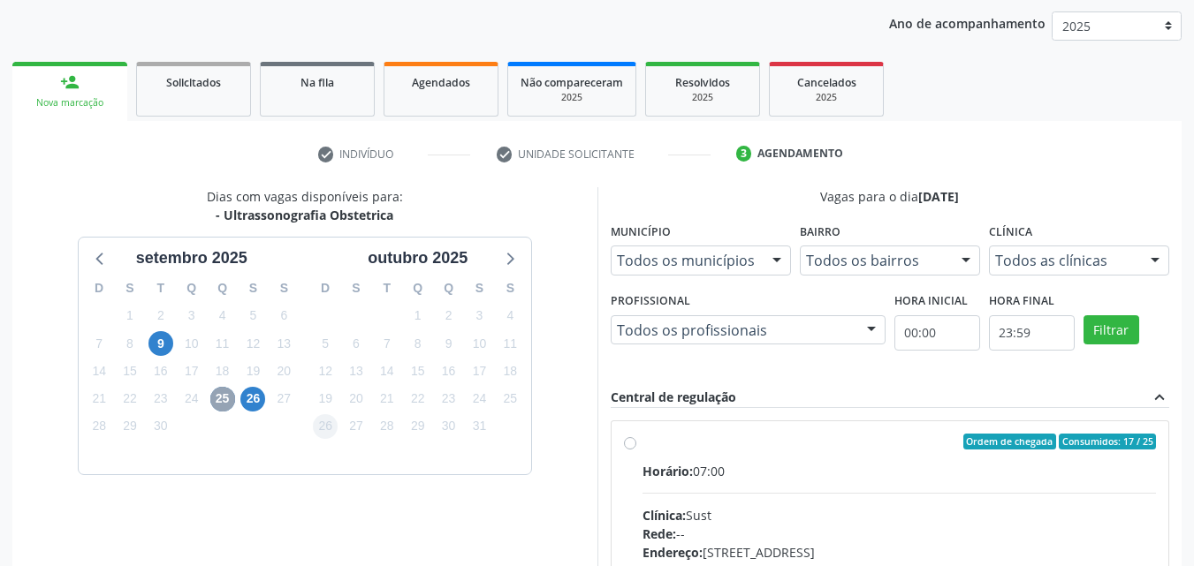
scroll to position [458, 0]
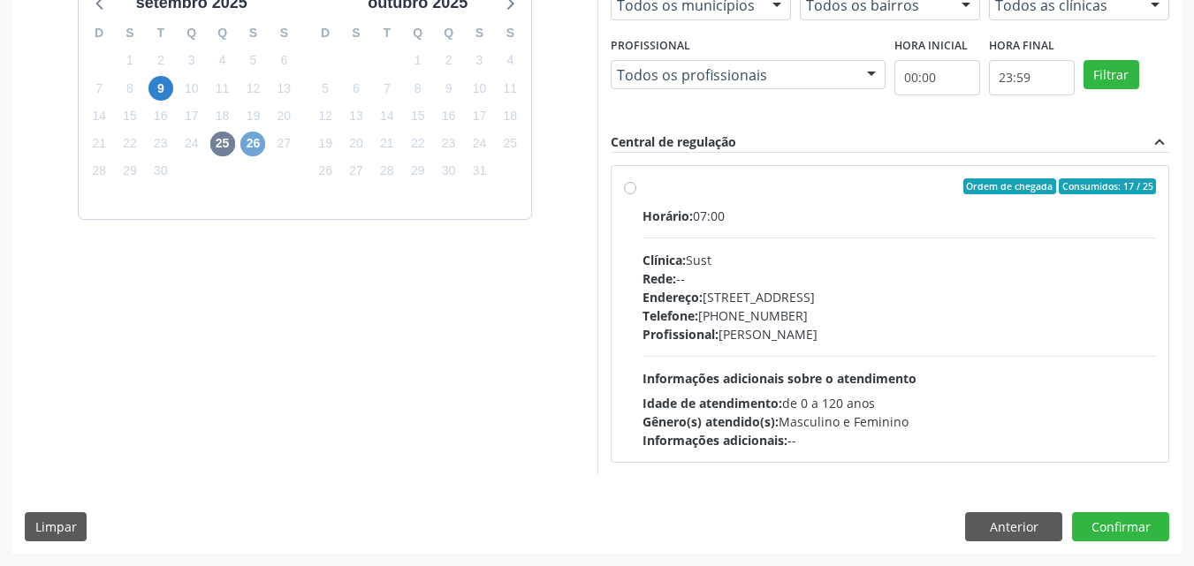
click at [256, 140] on span "26" at bounding box center [252, 144] width 25 height 25
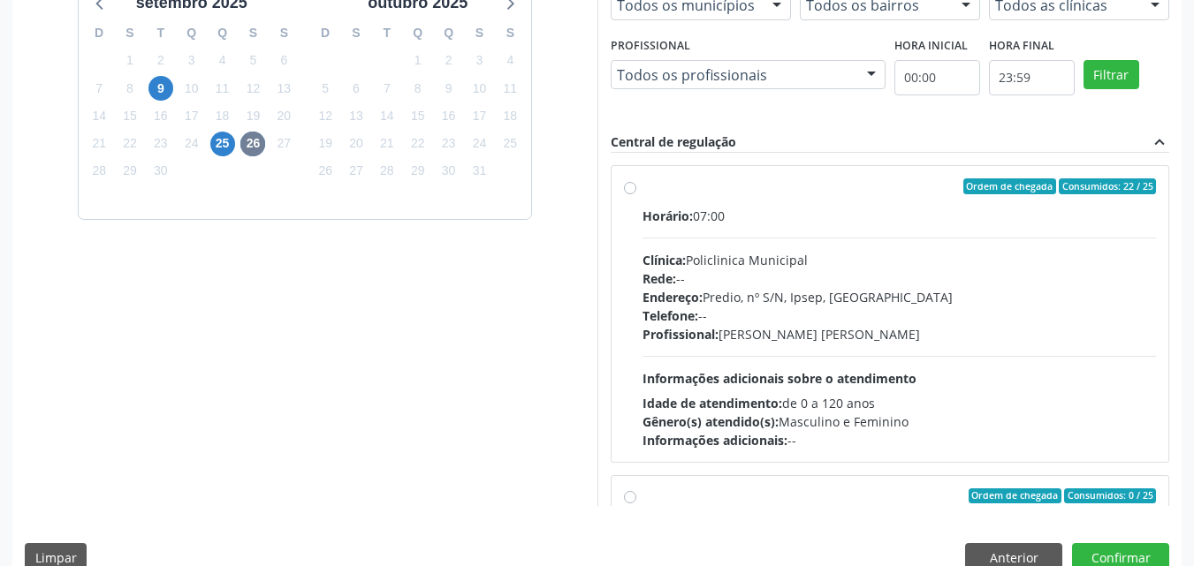
click at [642, 190] on label "Ordem de chegada Consumidos: 22 / 25 Horário: 07:00 Clínica: Policlinica Munici…" at bounding box center [899, 313] width 514 height 271
click at [627, 190] on input "Ordem de chegada Consumidos: 22 / 25 Horário: 07:00 Clínica: Policlinica Munici…" at bounding box center [630, 186] width 12 height 16
radio input "true"
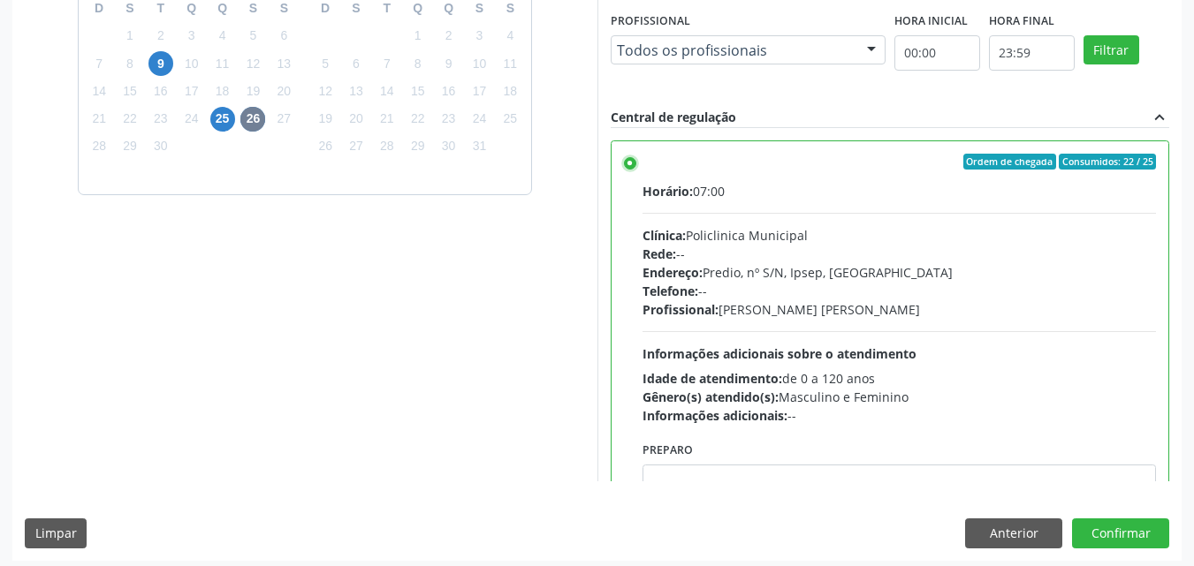
scroll to position [489, 0]
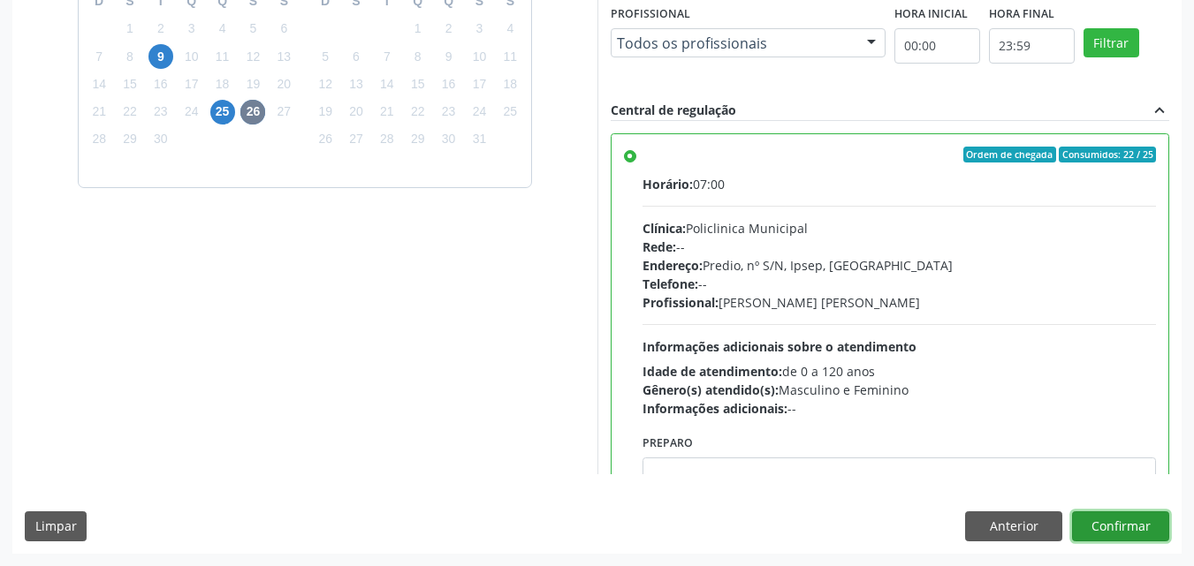
click at [1132, 527] on button "Confirmar" at bounding box center [1120, 527] width 97 height 30
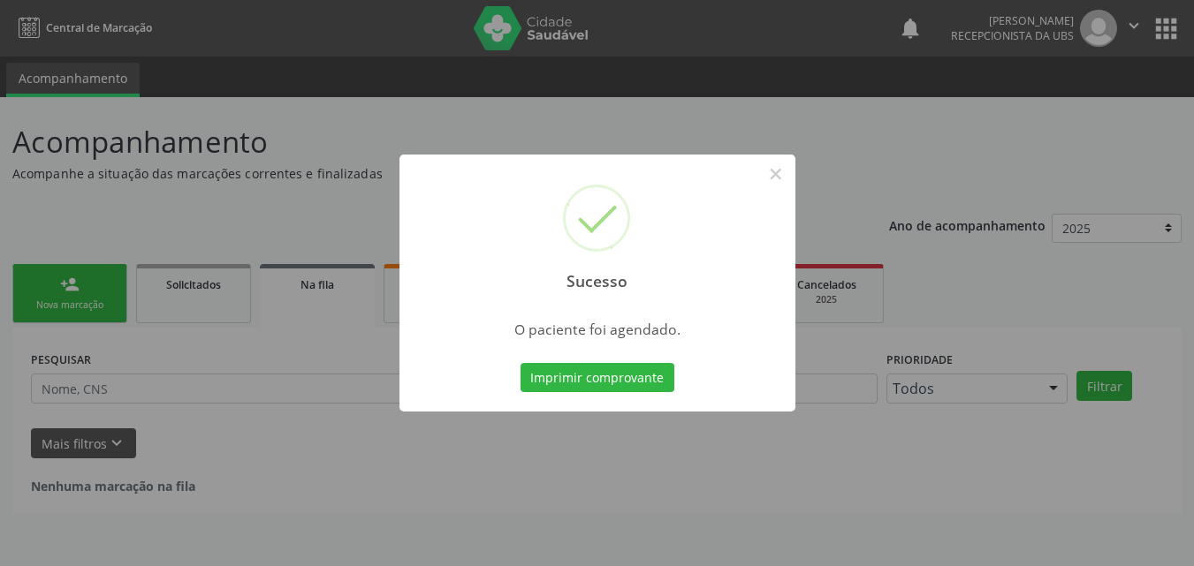
scroll to position [0, 0]
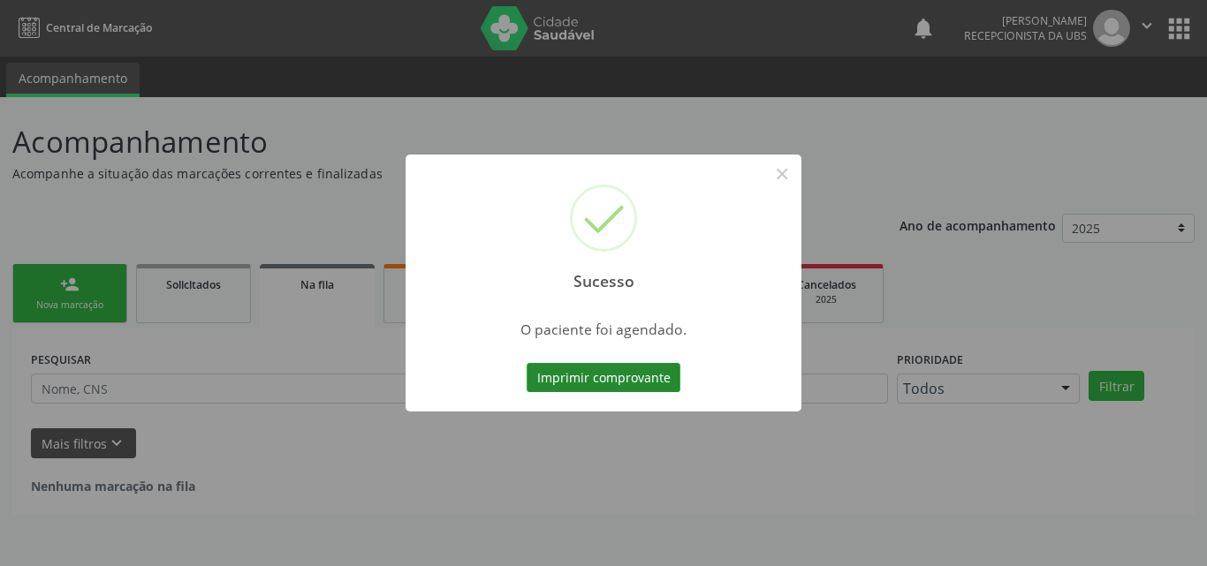
click at [607, 377] on button "Imprimir comprovante" at bounding box center [604, 378] width 154 height 30
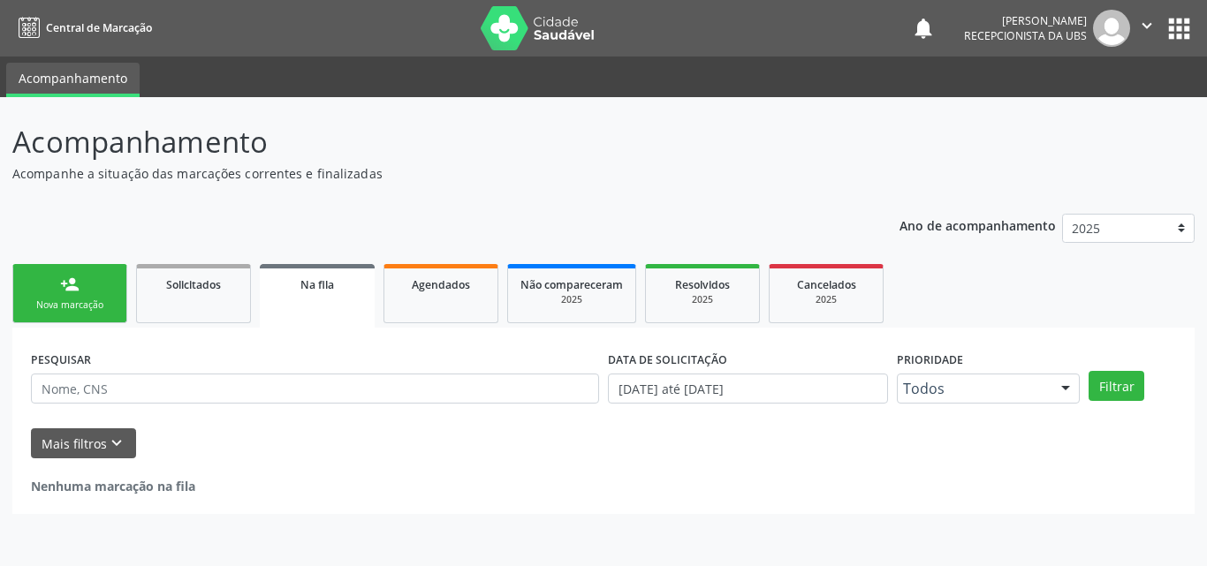
click at [61, 277] on div "person_add" at bounding box center [69, 284] width 19 height 19
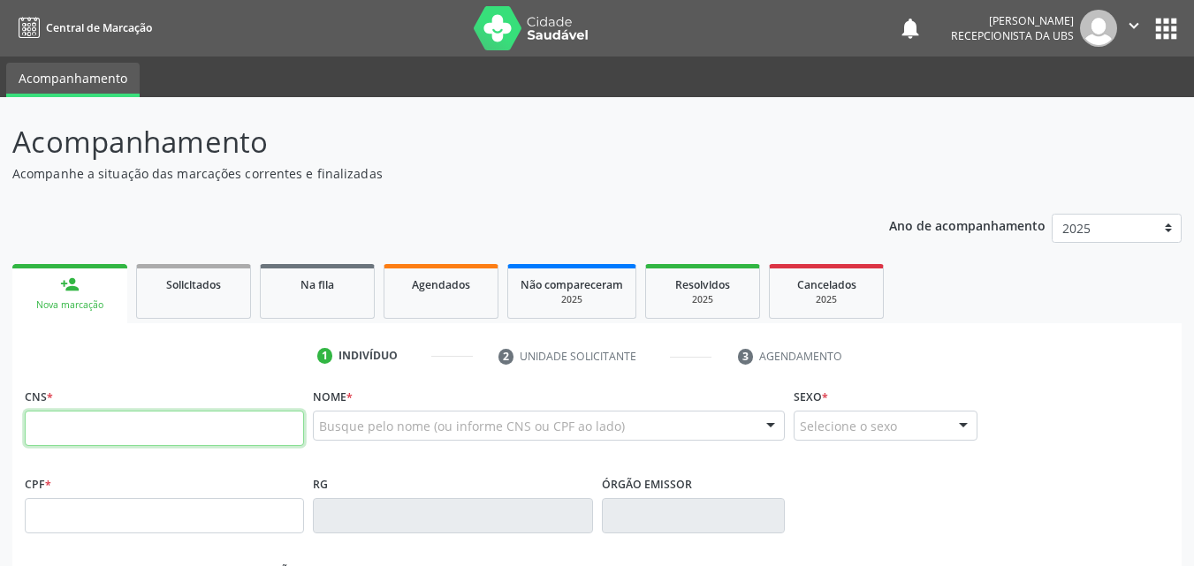
click at [88, 427] on input "text" at bounding box center [164, 428] width 279 height 35
type input "898 0029 9659 5558"
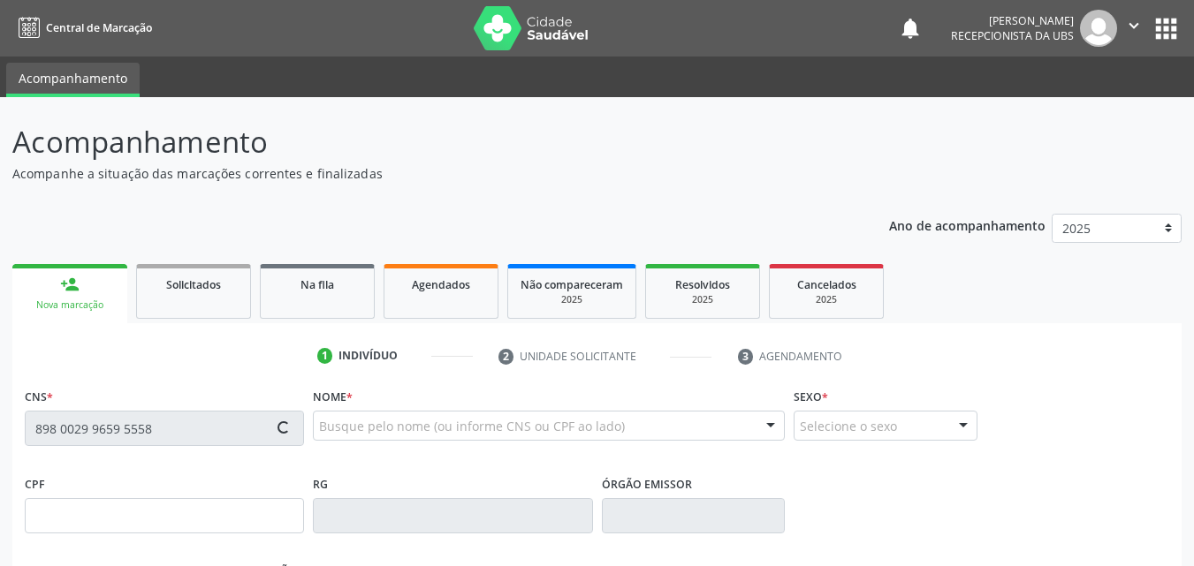
type input "148.204.774-80"
type input "[DATE]"
type input "[PERSON_NAME]"
type input "[PHONE_NUMBER]"
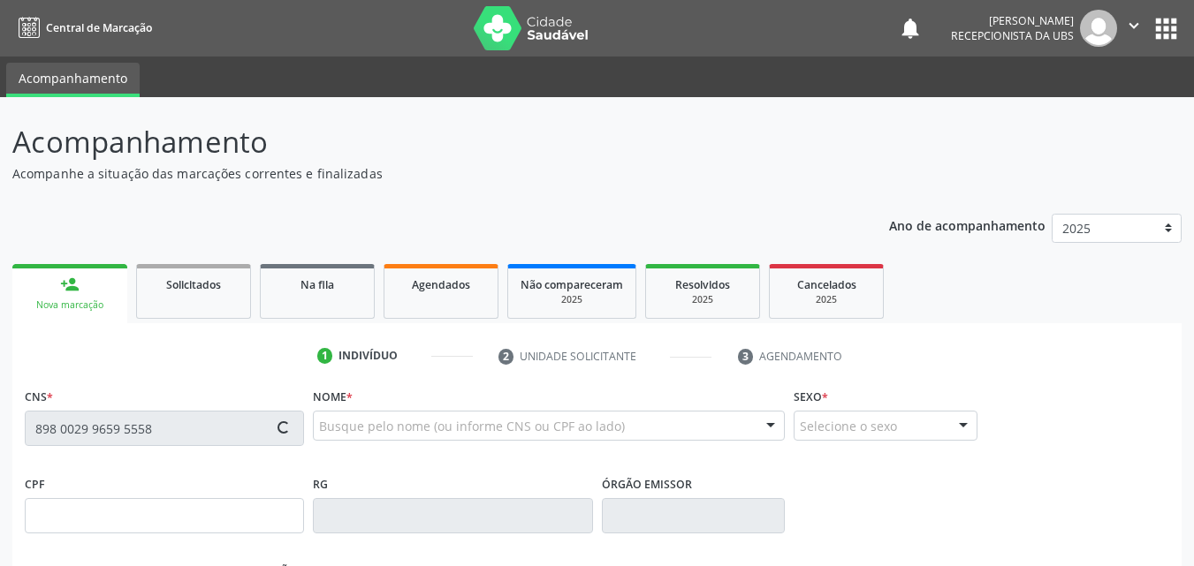
type input "000.266.964-10"
type input "1375"
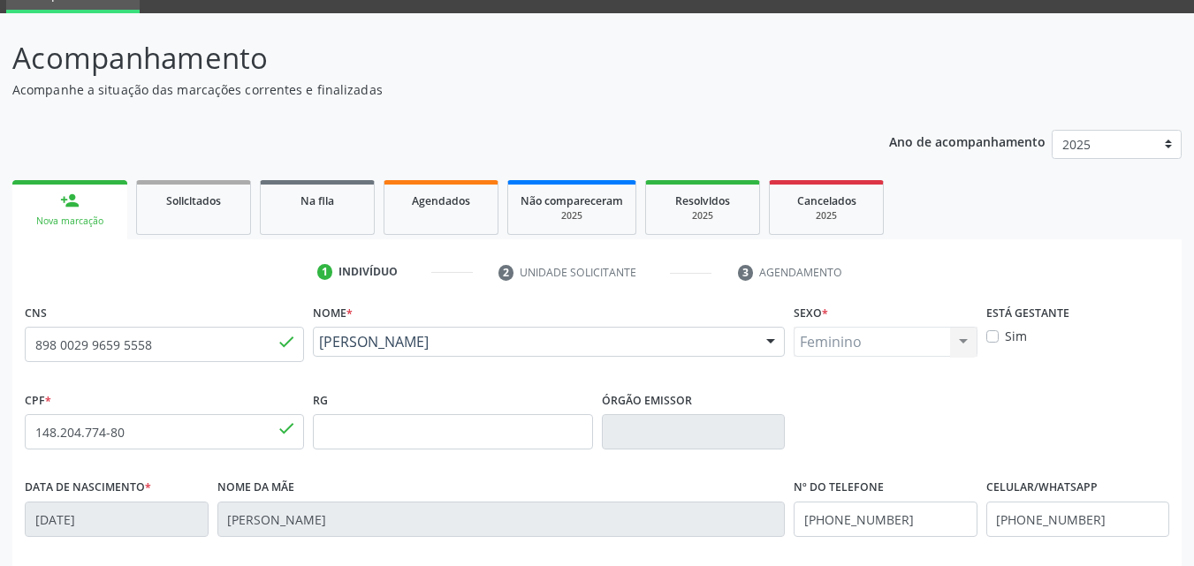
scroll to position [391, 0]
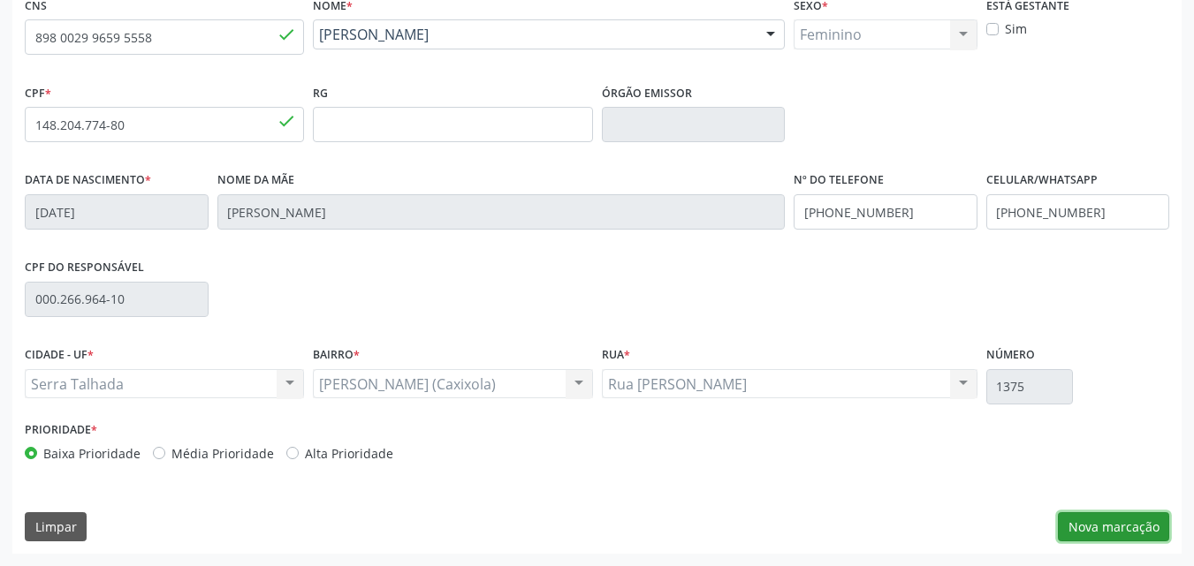
click at [1094, 529] on button "Nova marcação" at bounding box center [1113, 527] width 111 height 30
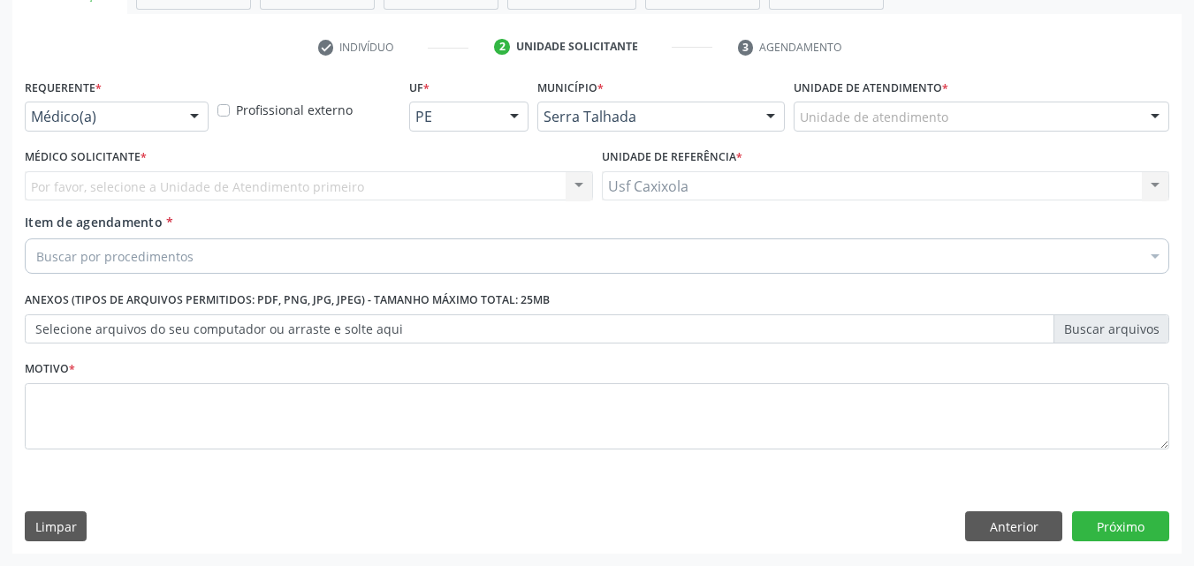
scroll to position [309, 0]
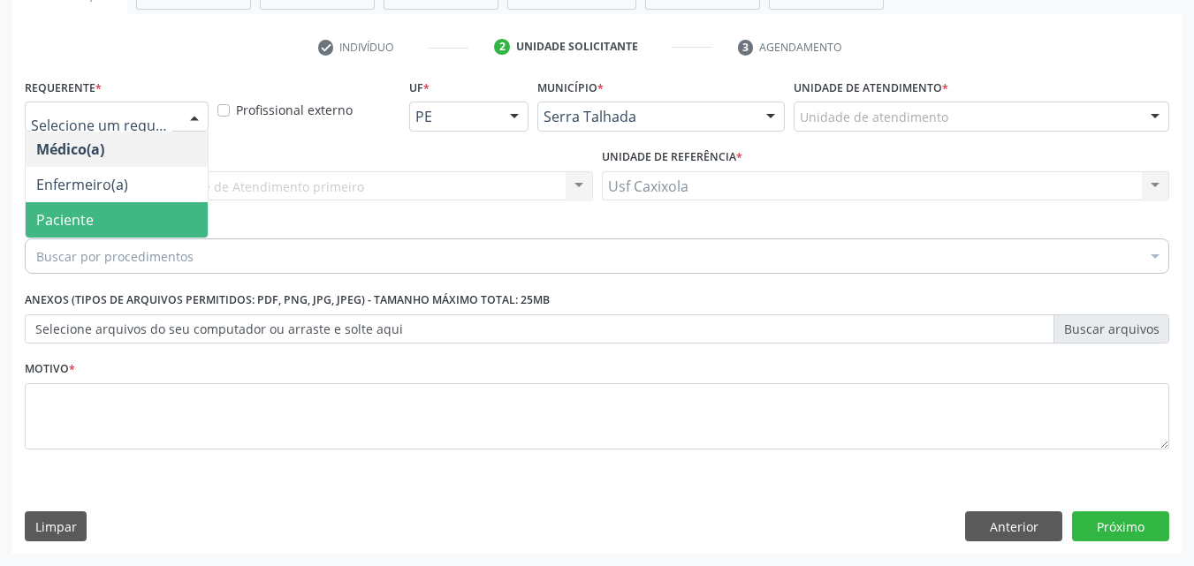
click at [150, 212] on span "Paciente" at bounding box center [117, 219] width 182 height 35
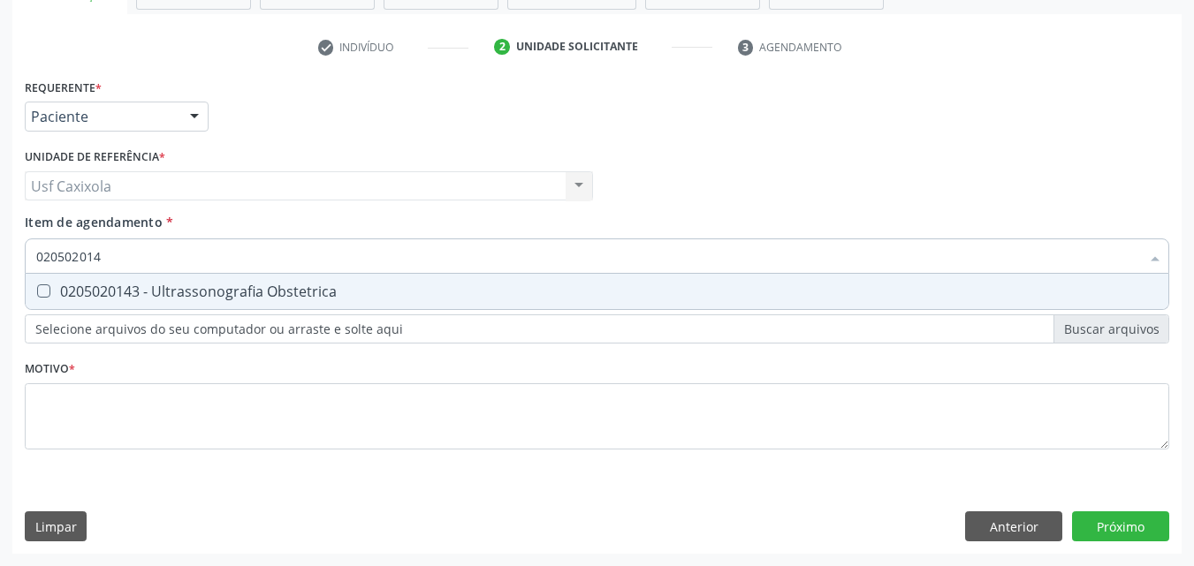
type input "0205020143"
click at [178, 299] on div "0205020143 - Ultrassonografia Obstetrica" at bounding box center [596, 291] width 1121 height 14
checkbox Obstetrica "true"
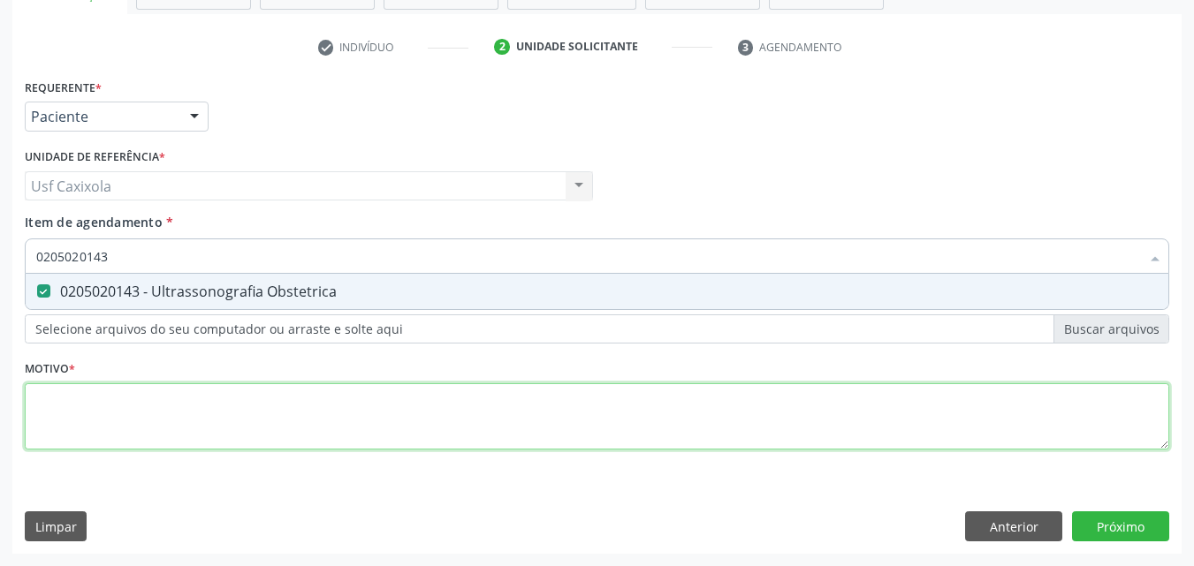
click at [158, 415] on div "Requerente * Paciente Médico(a) Enfermeiro(a) Paciente Nenhum resultado encontr…" at bounding box center [597, 274] width 1144 height 400
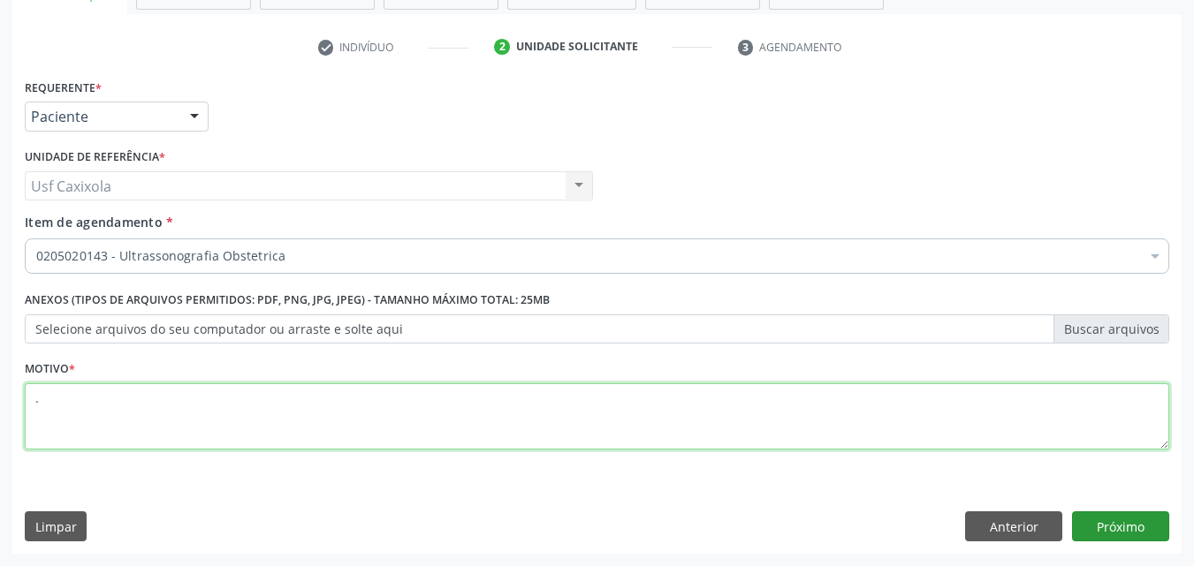
type textarea "."
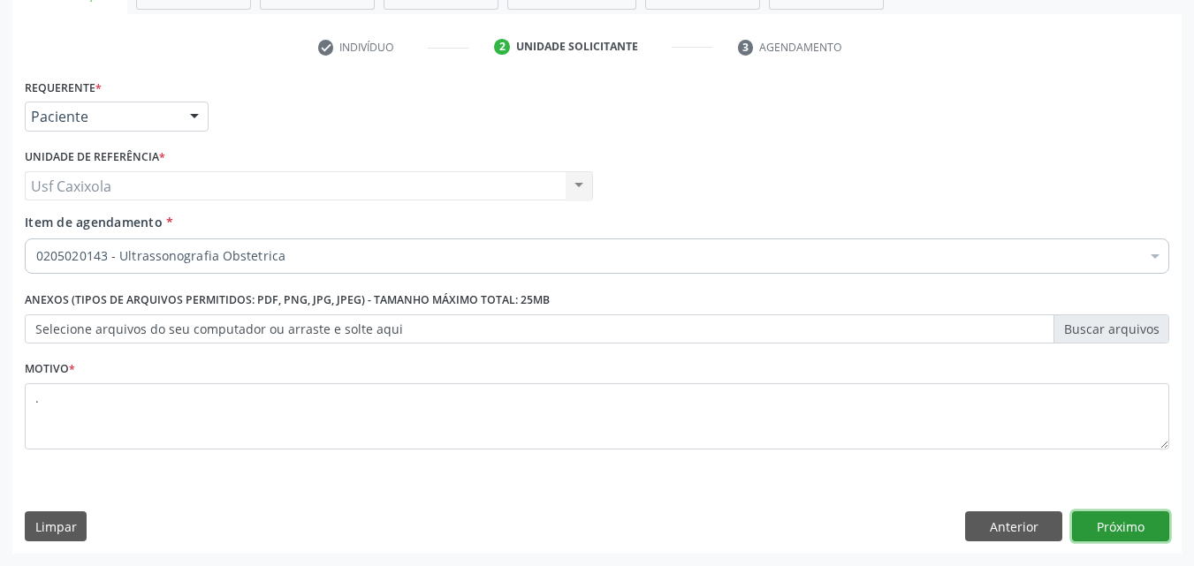
click at [1103, 521] on button "Próximo" at bounding box center [1120, 527] width 97 height 30
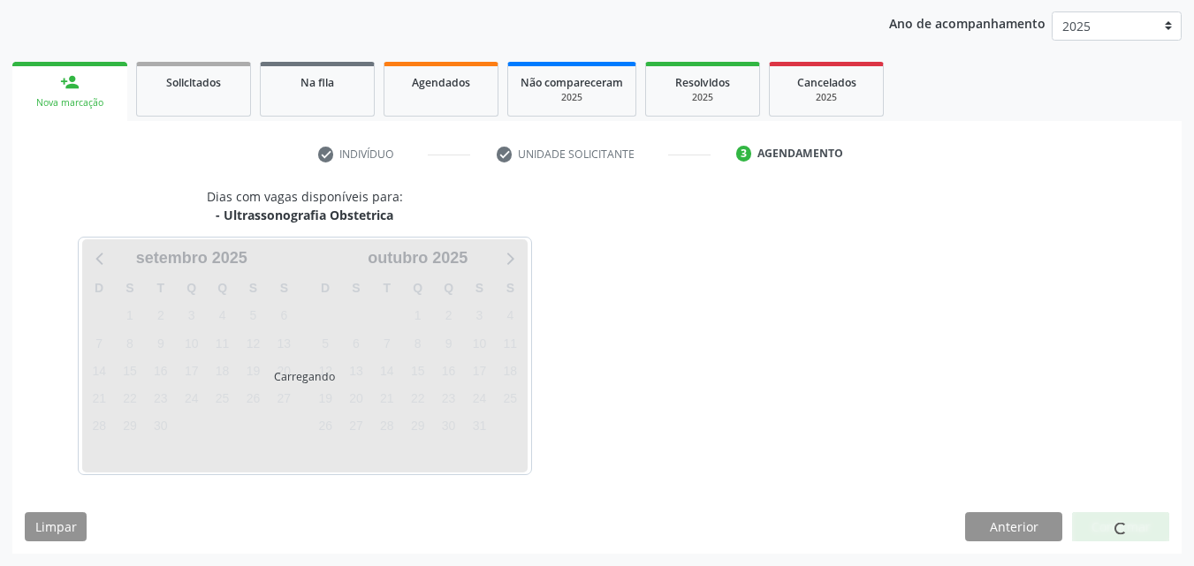
scroll to position [202, 0]
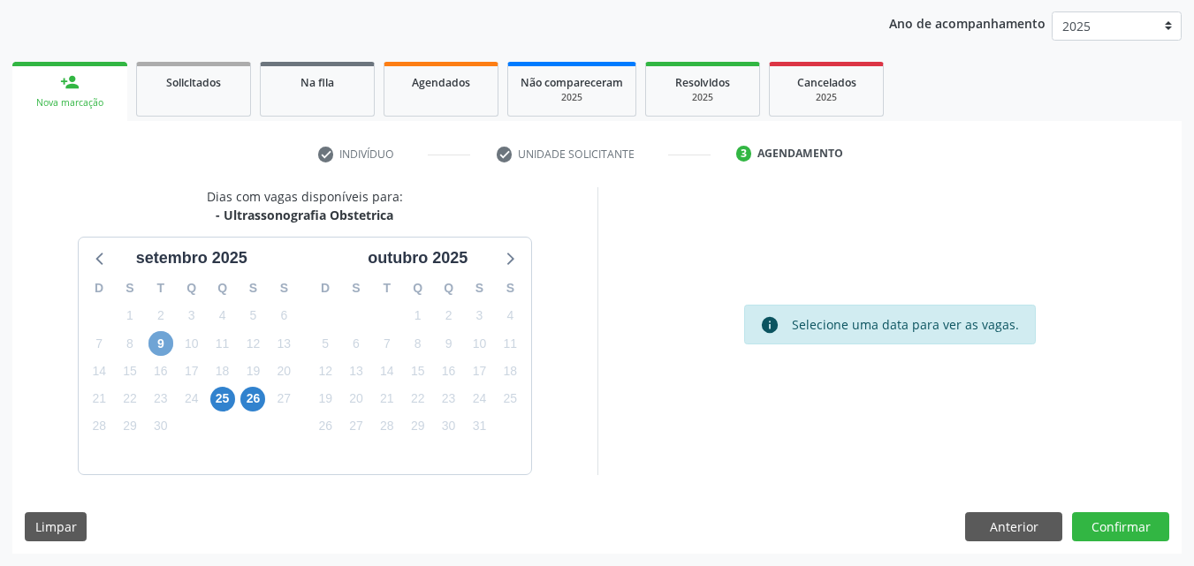
click at [162, 351] on span "9" at bounding box center [160, 343] width 25 height 25
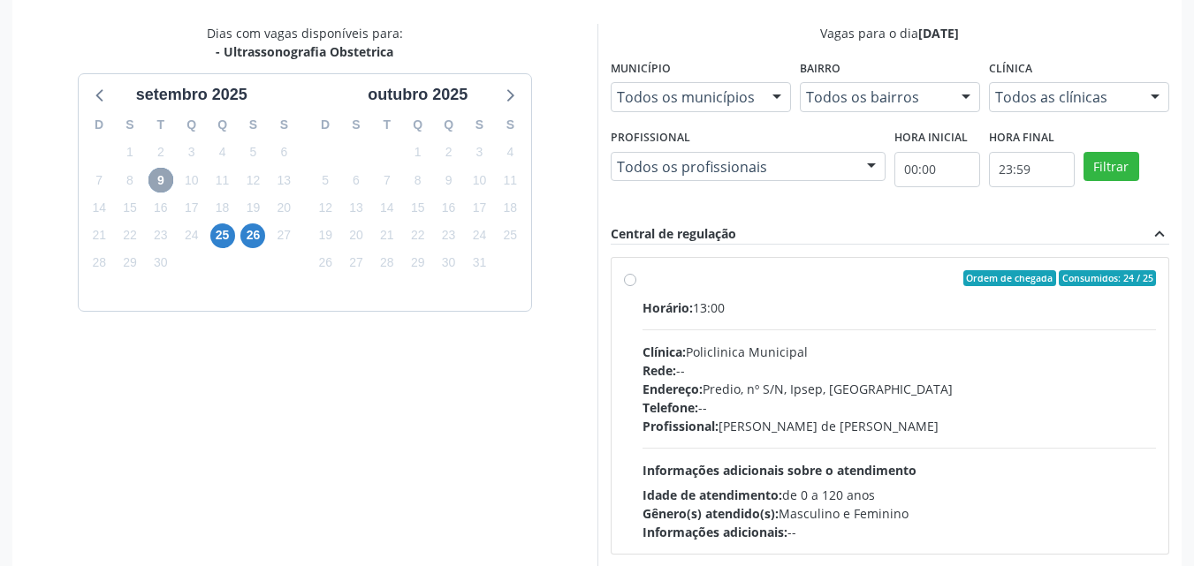
scroll to position [379, 0]
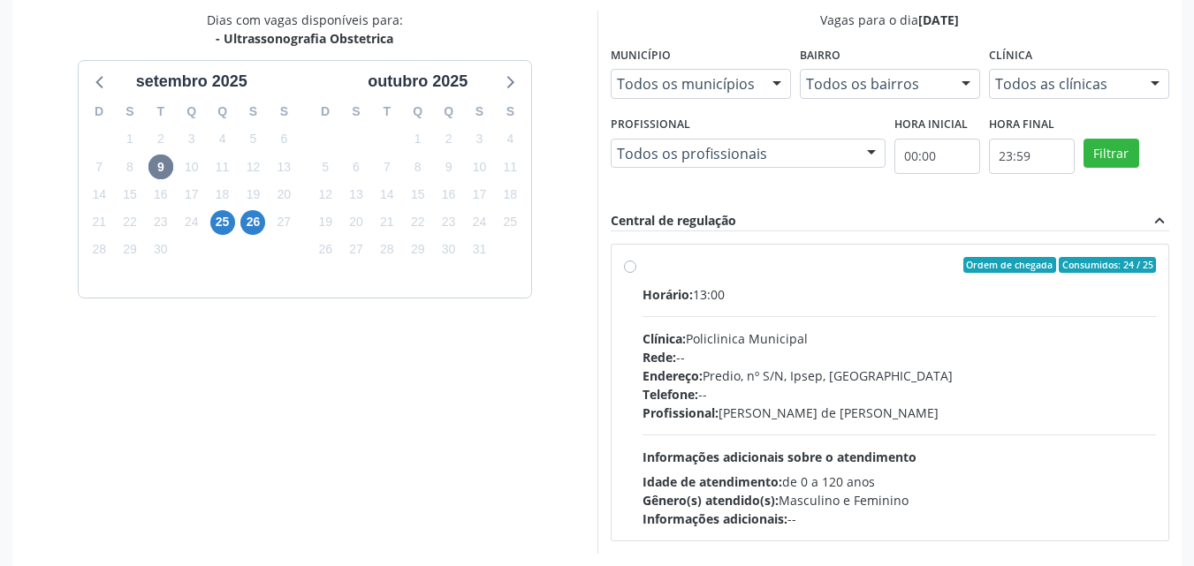
click at [642, 269] on label "Ordem de chegada Consumidos: 24 / 25 Horário: 13:00 Clínica: Policlinica Munici…" at bounding box center [899, 392] width 514 height 271
click at [633, 269] on input "Ordem de chegada Consumidos: 24 / 25 Horário: 13:00 Clínica: Policlinica Munici…" at bounding box center [630, 265] width 12 height 16
radio input "true"
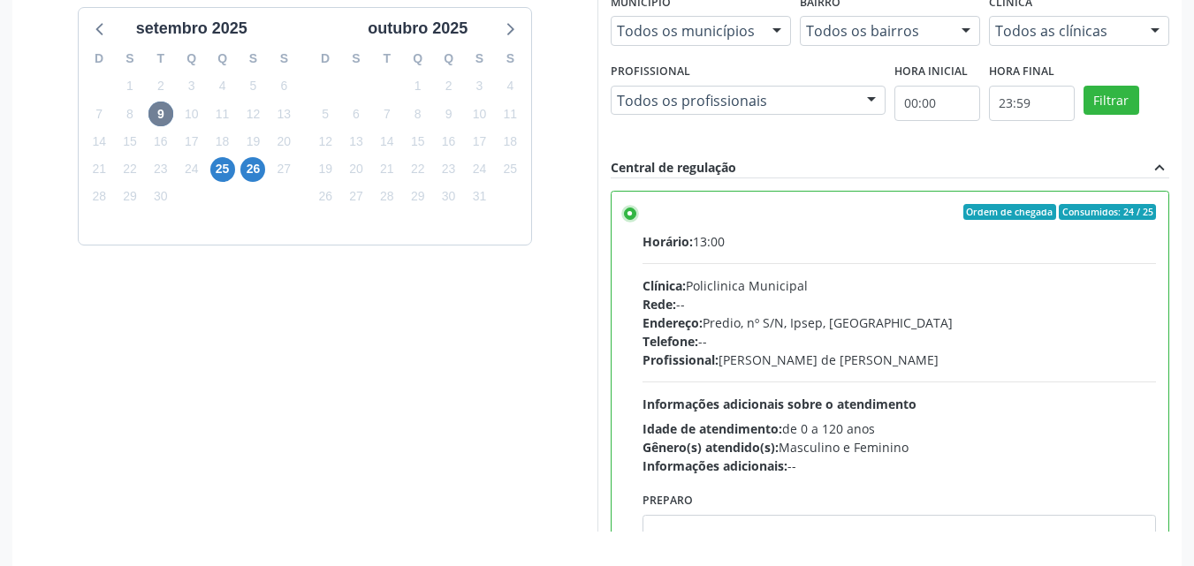
scroll to position [489, 0]
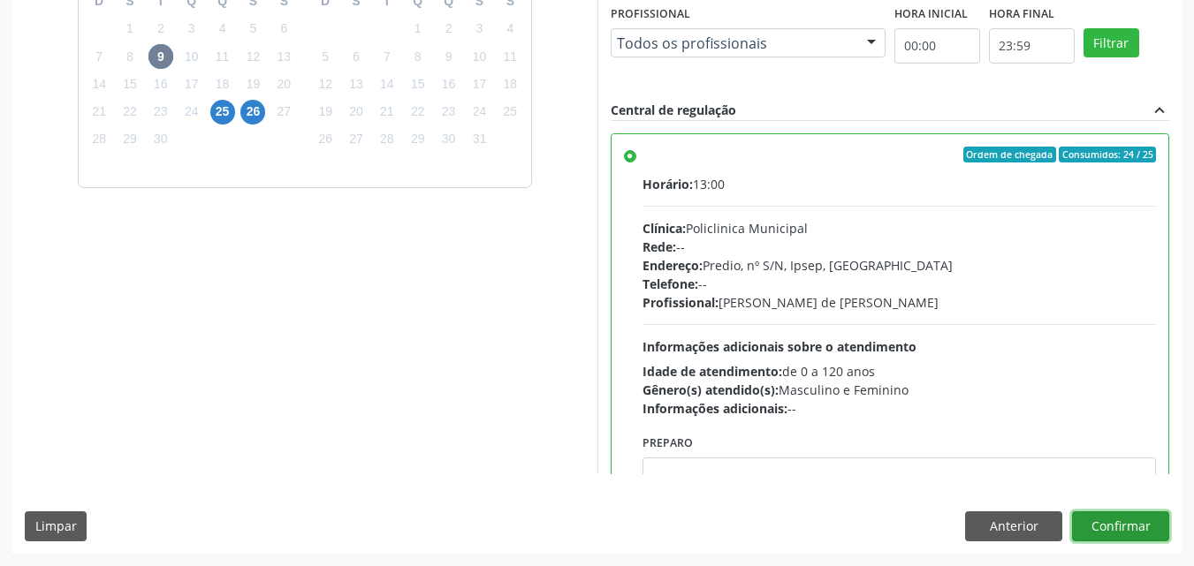
click at [1118, 524] on button "Confirmar" at bounding box center [1120, 527] width 97 height 30
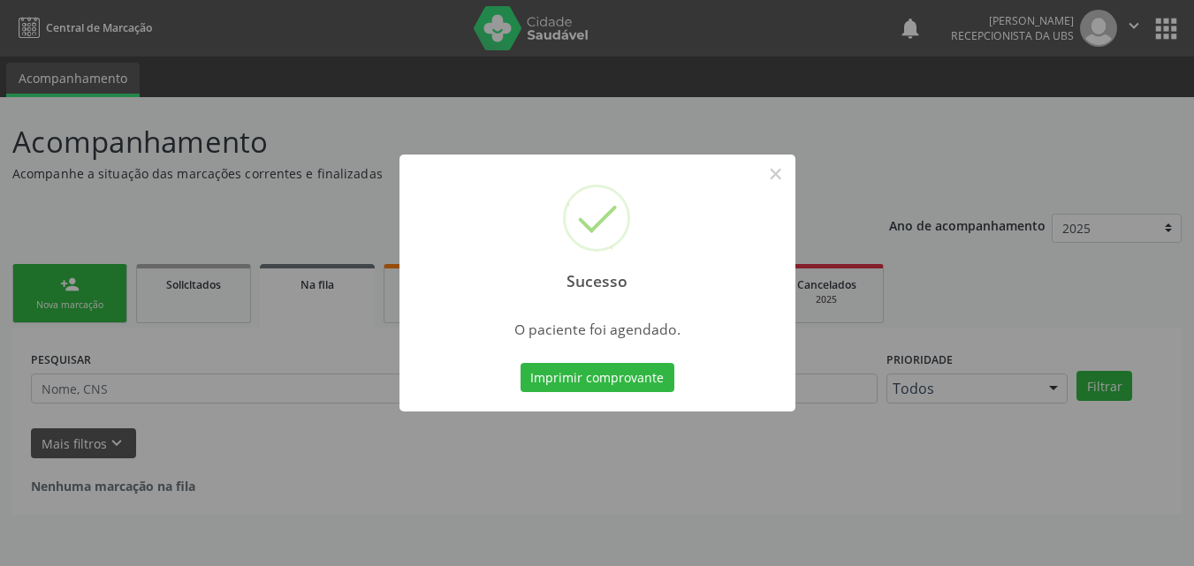
scroll to position [0, 0]
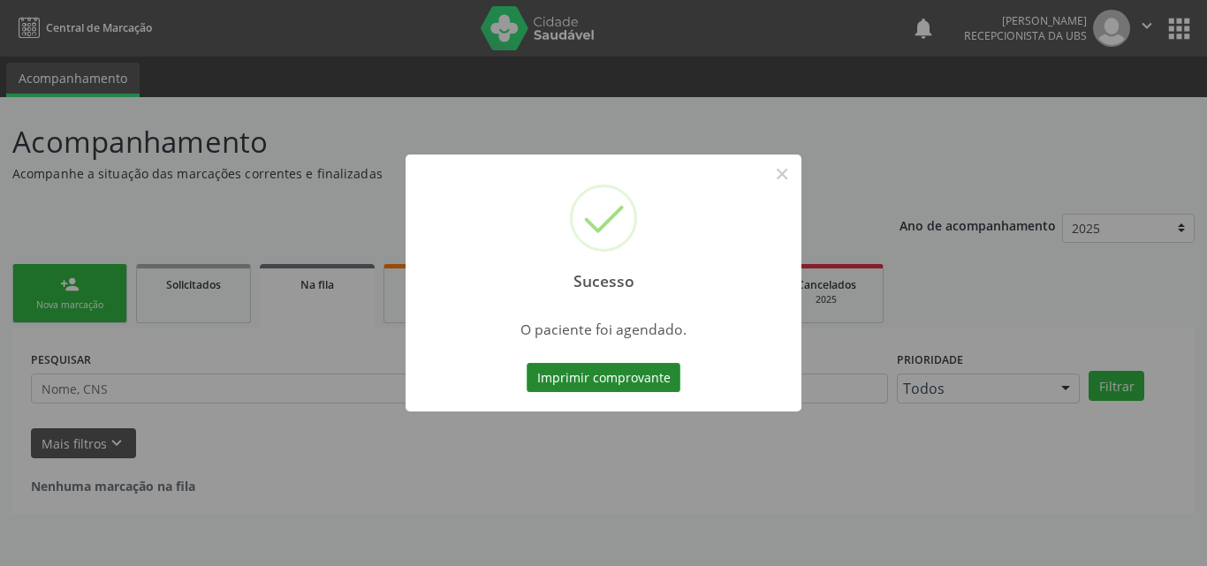
click at [596, 379] on button "Imprimir comprovante" at bounding box center [604, 378] width 154 height 30
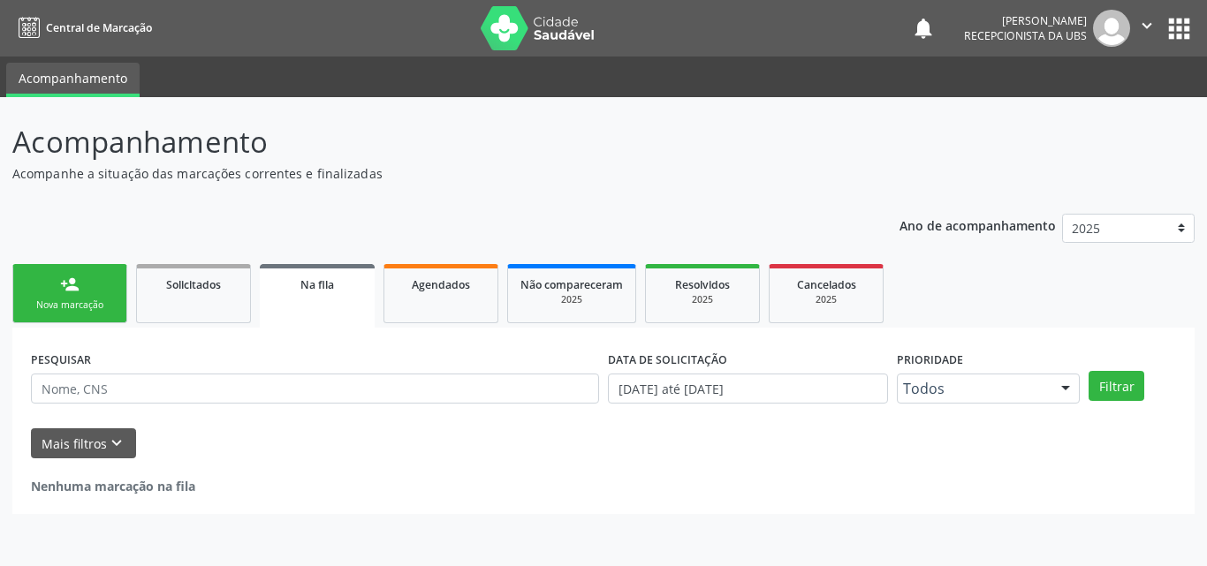
click at [95, 294] on link "person_add Nova marcação" at bounding box center [69, 293] width 115 height 59
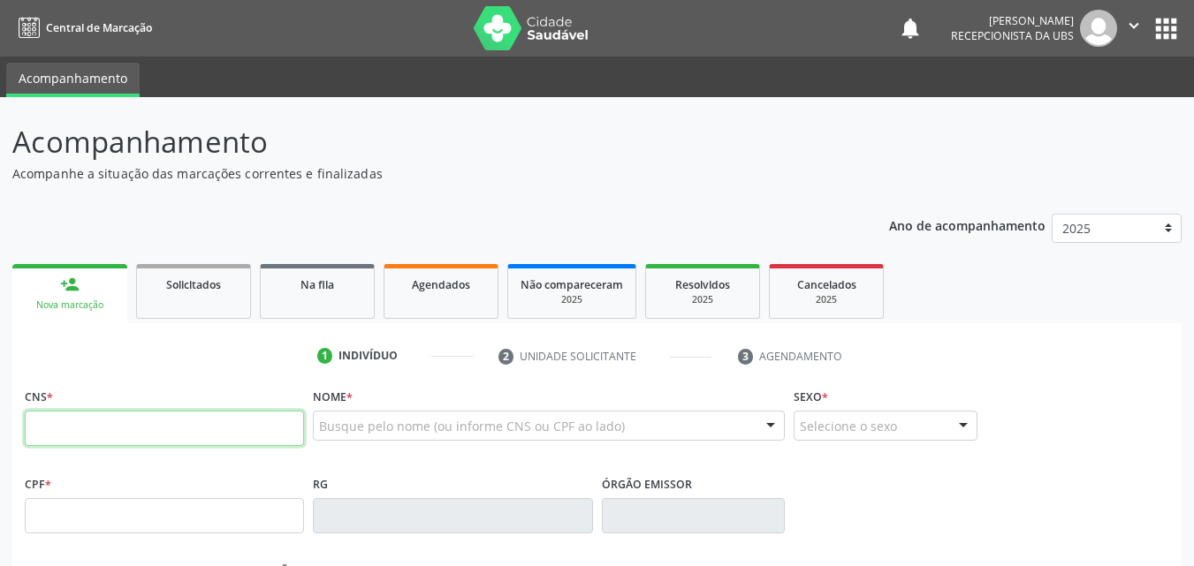
click at [140, 422] on input "text" at bounding box center [164, 428] width 279 height 35
type input "700 5021 5220 6851"
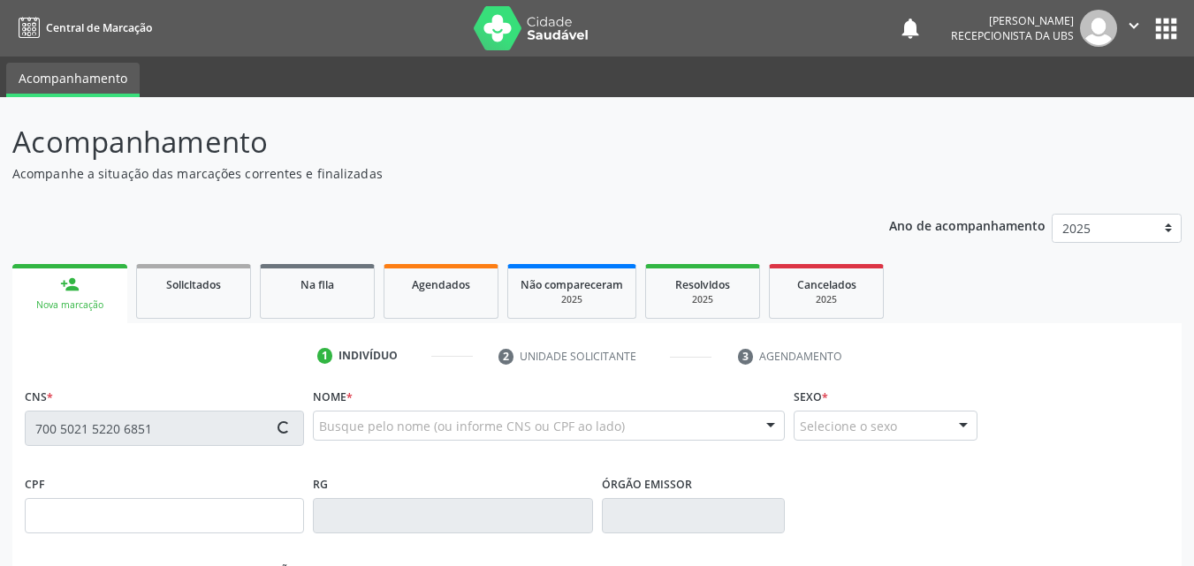
type input "030.032.771-46"
type input "[DATE]"
type input "[PERSON_NAME]"
type input "[PHONE_NUMBER]"
type input "386"
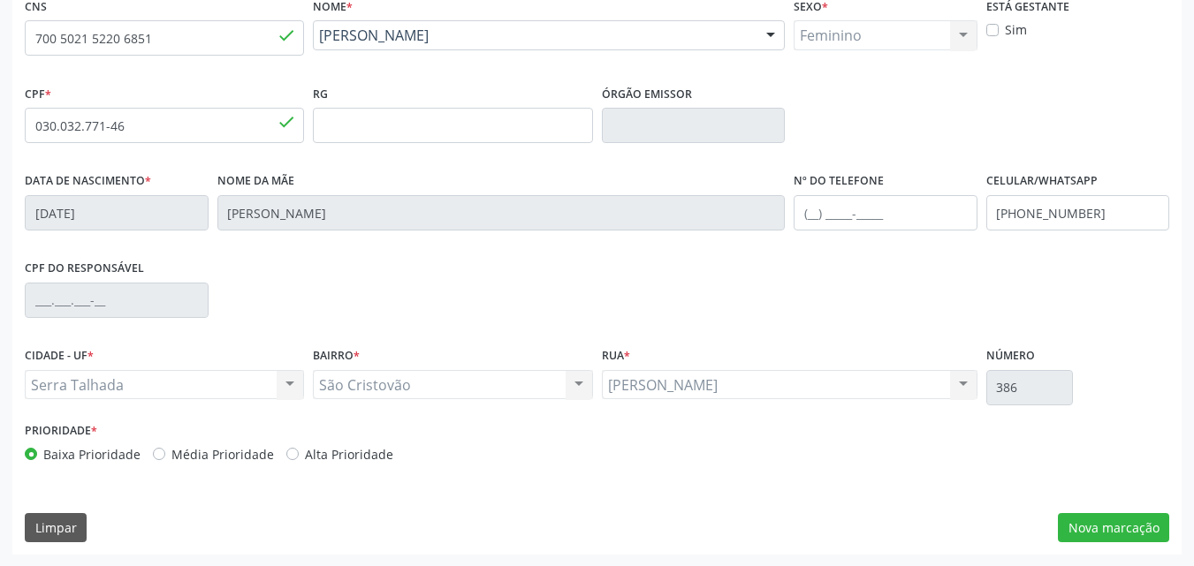
scroll to position [391, 0]
click at [1121, 519] on button "Nova marcação" at bounding box center [1113, 527] width 111 height 30
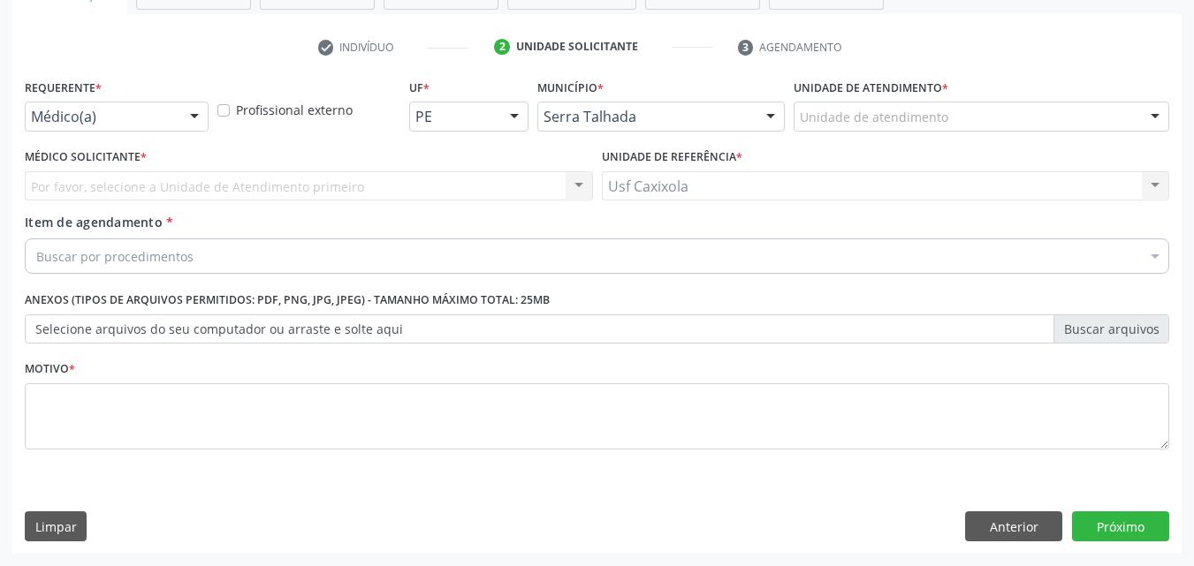
scroll to position [309, 0]
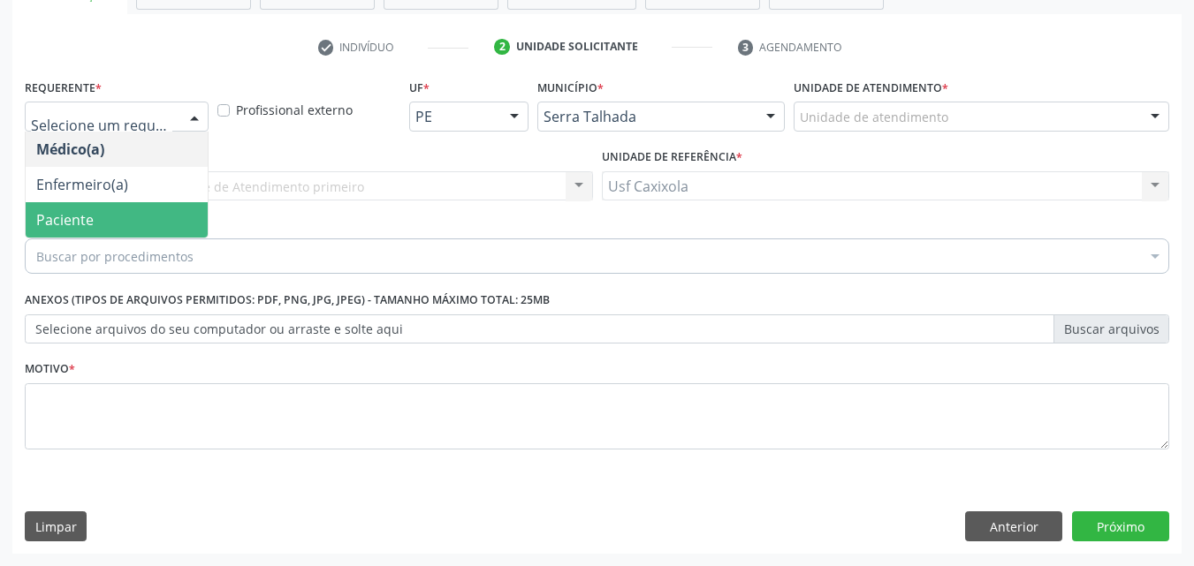
click at [150, 213] on span "Paciente" at bounding box center [117, 219] width 182 height 35
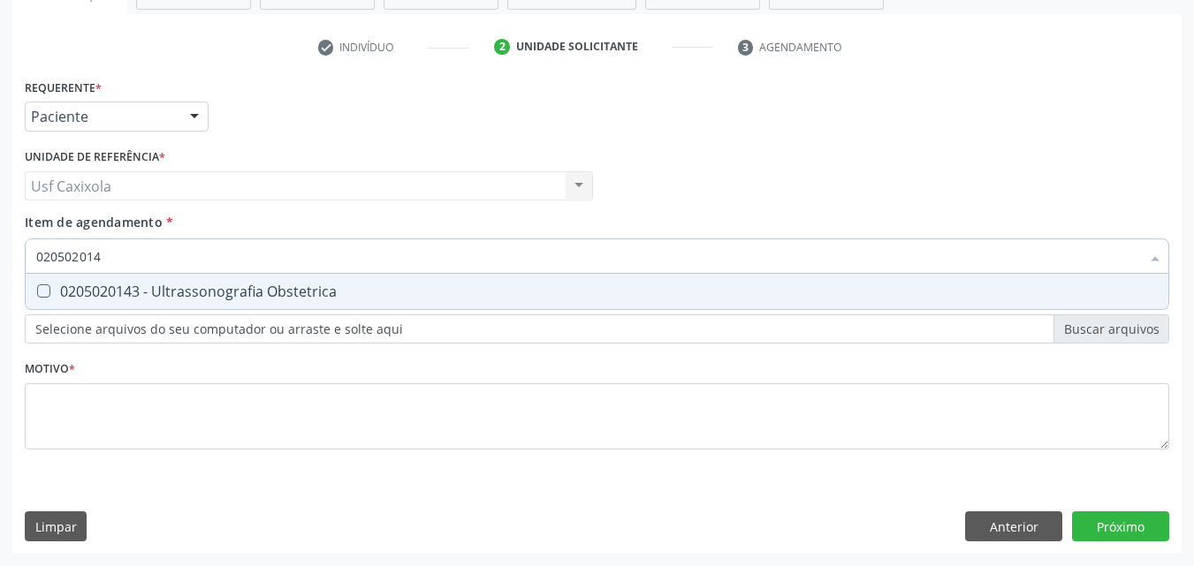
type input "0205020143"
click at [254, 307] on span "0205020143 - Ultrassonografia Obstetrica" at bounding box center [597, 291] width 1142 height 35
checkbox Obstetrica "true"
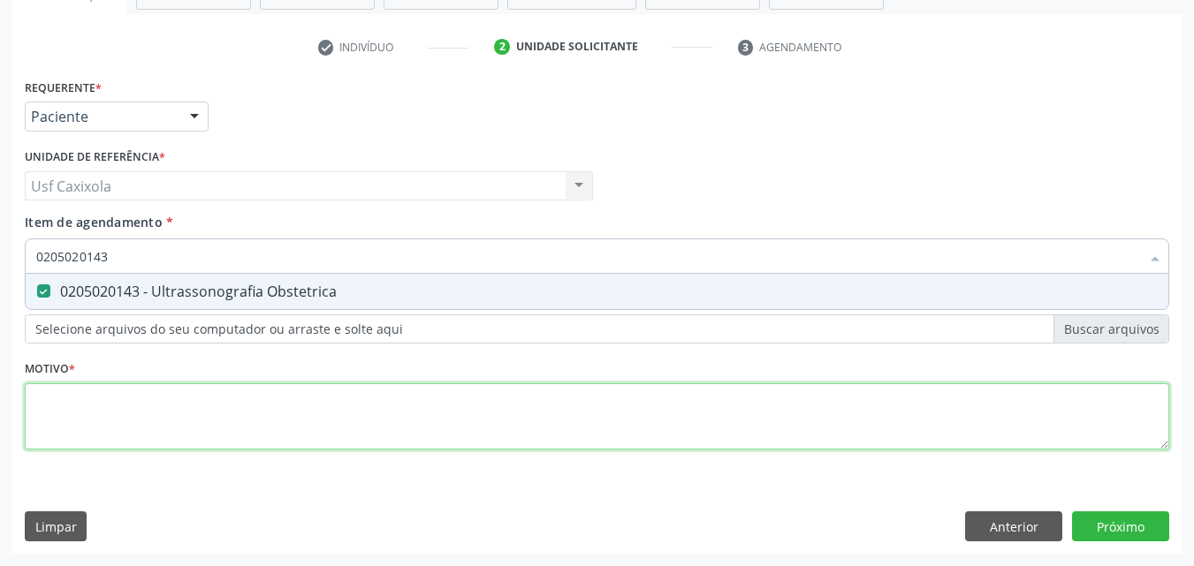
click at [215, 419] on div "Requerente * Paciente Médico(a) Enfermeiro(a) Paciente Nenhum resultado encontr…" at bounding box center [597, 274] width 1144 height 400
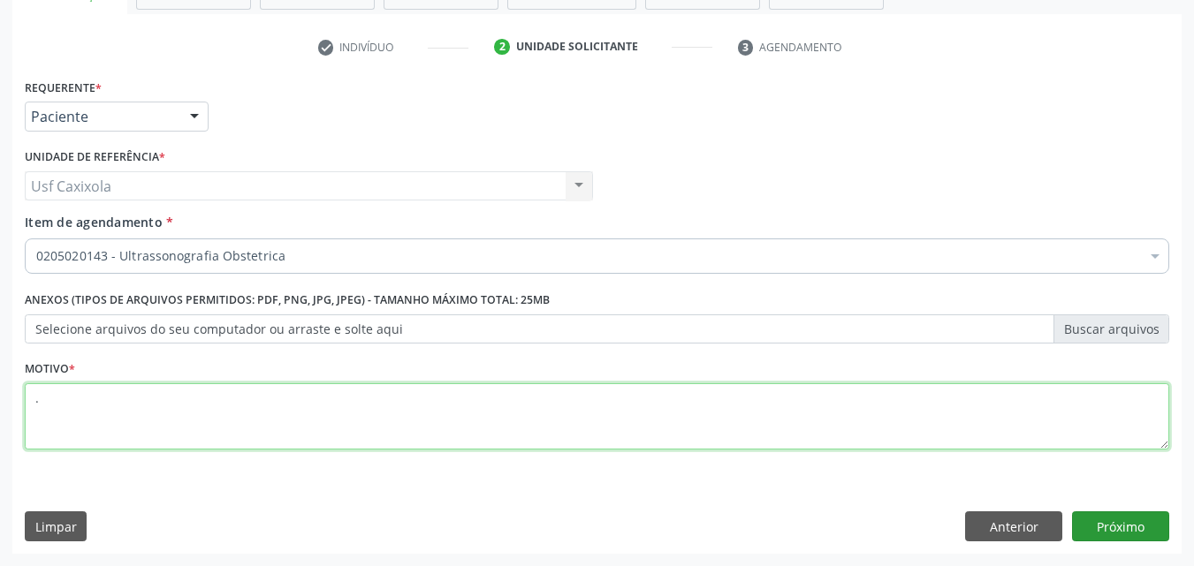
type textarea "."
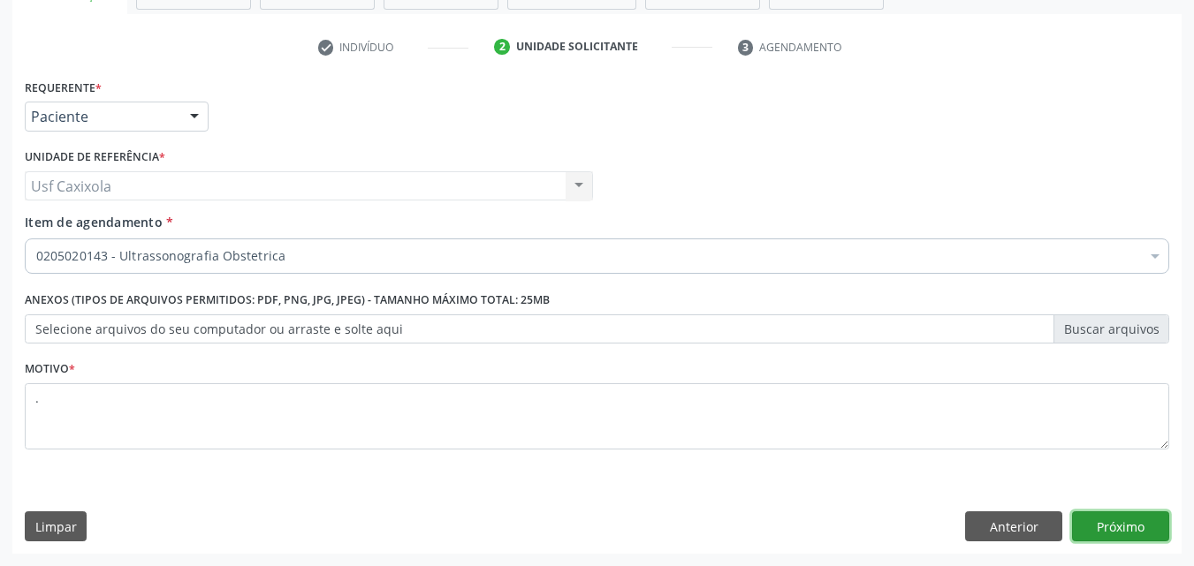
click at [1098, 518] on button "Próximo" at bounding box center [1120, 527] width 97 height 30
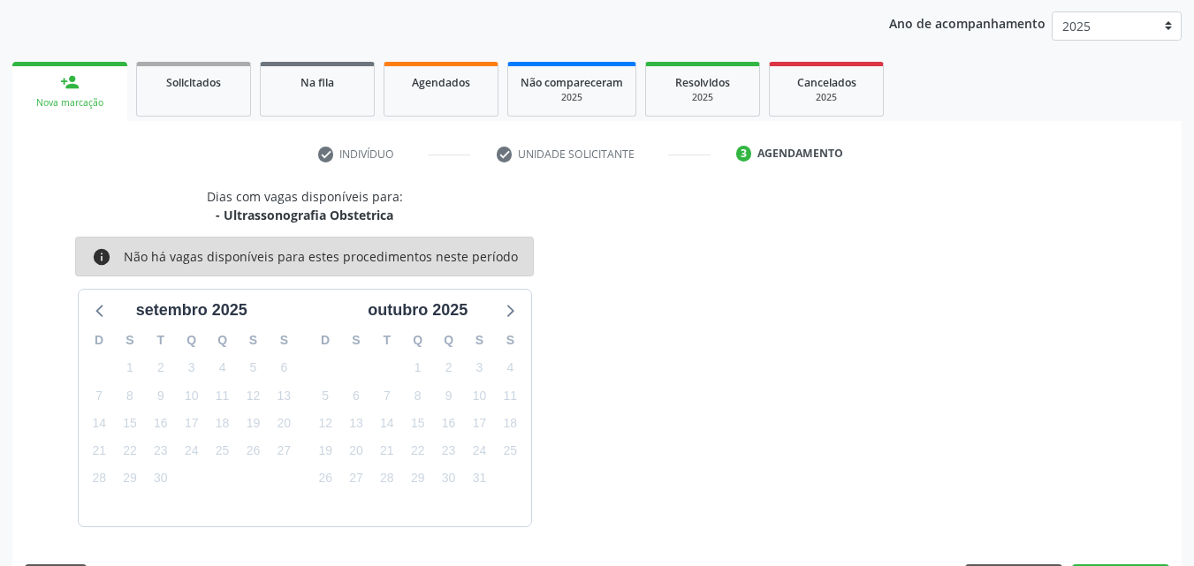
scroll to position [254, 0]
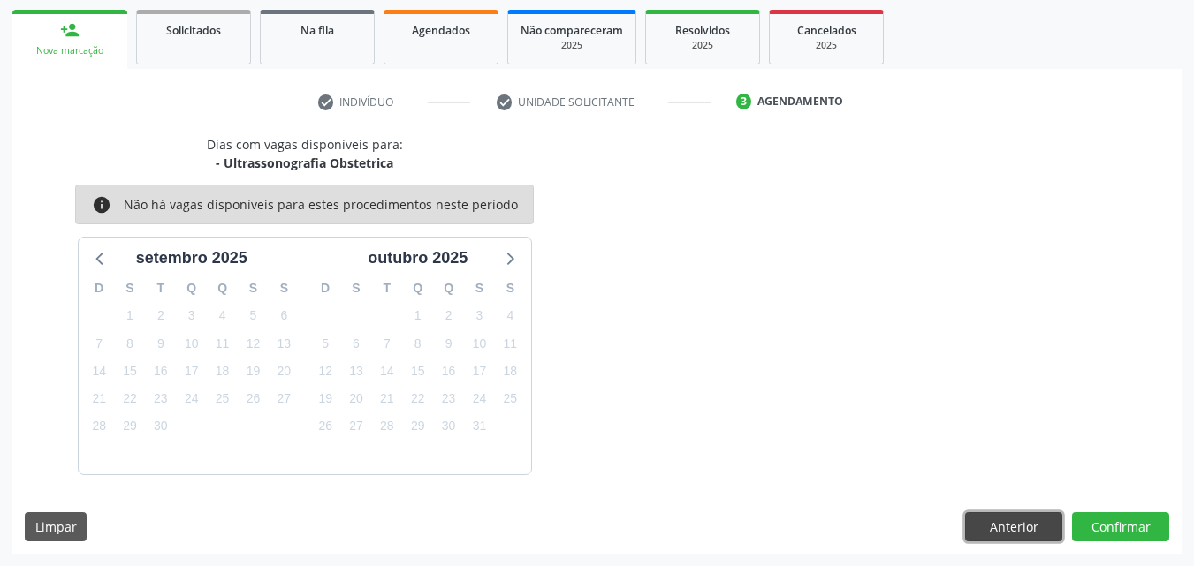
click at [1016, 519] on button "Anterior" at bounding box center [1013, 527] width 97 height 30
